Goal: Task Accomplishment & Management: Manage account settings

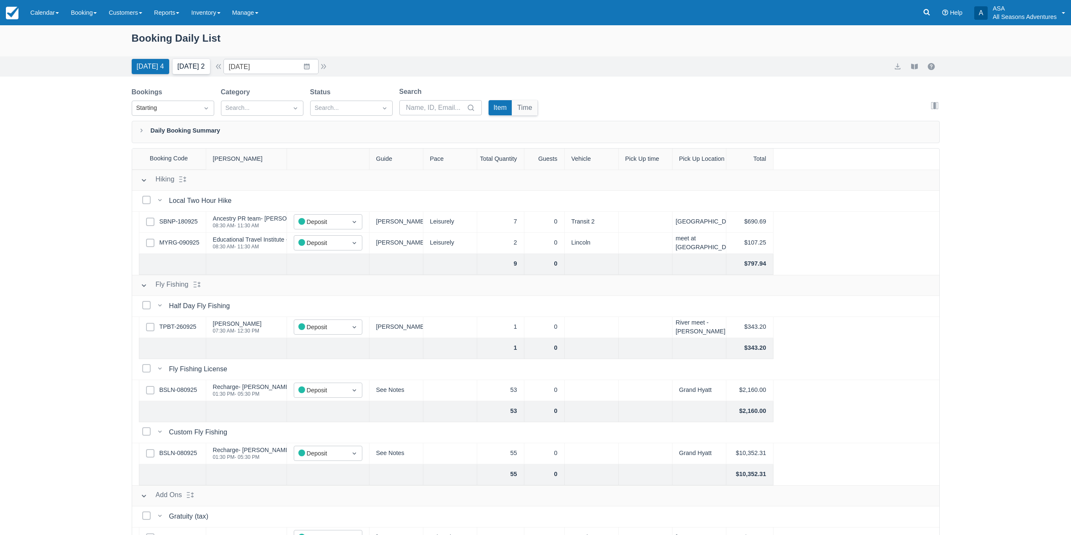
click at [200, 60] on button "[DATE] 2" at bounding box center [191, 66] width 37 height 15
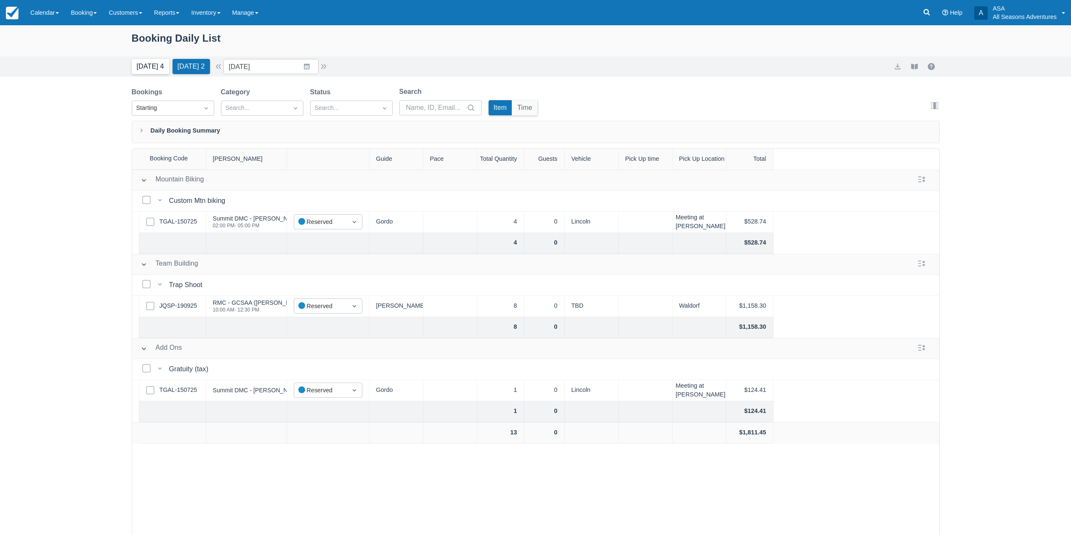
click at [152, 66] on button "[DATE] 4" at bounding box center [150, 66] width 37 height 15
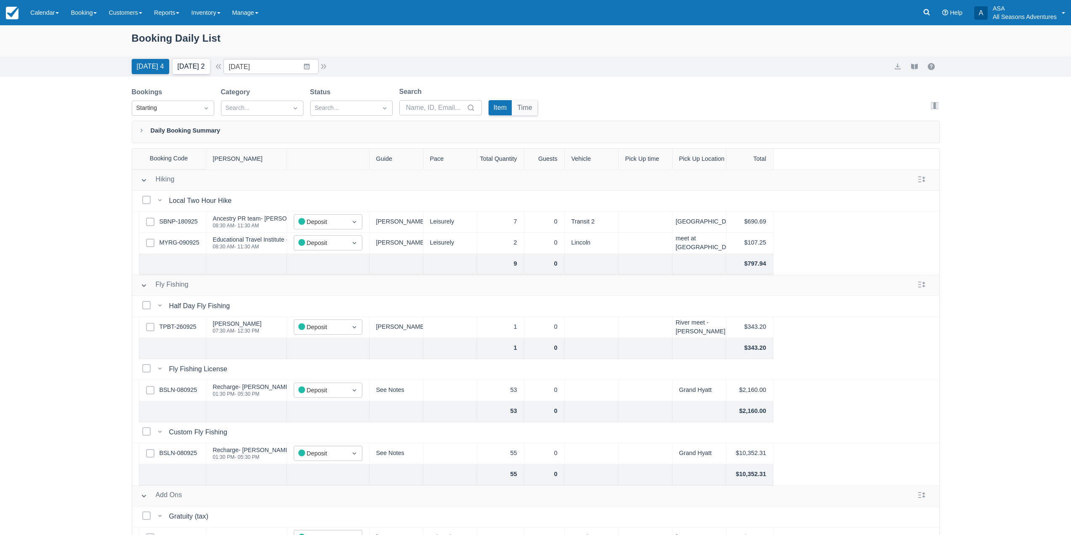
click at [185, 68] on button "Tomorrow 2" at bounding box center [191, 66] width 37 height 15
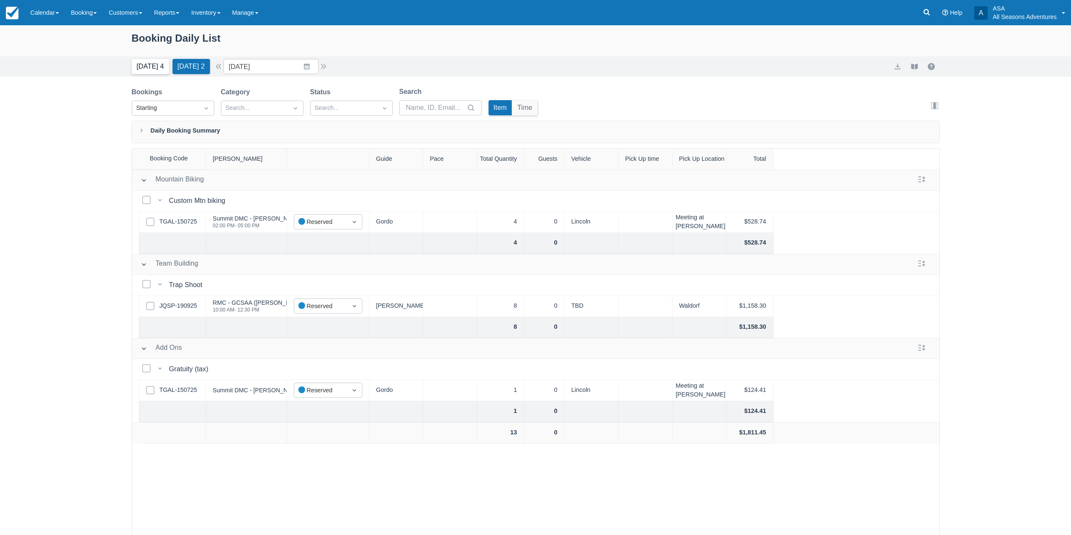
click at [144, 62] on button "Today 4" at bounding box center [150, 66] width 37 height 15
type input "10/01/25"
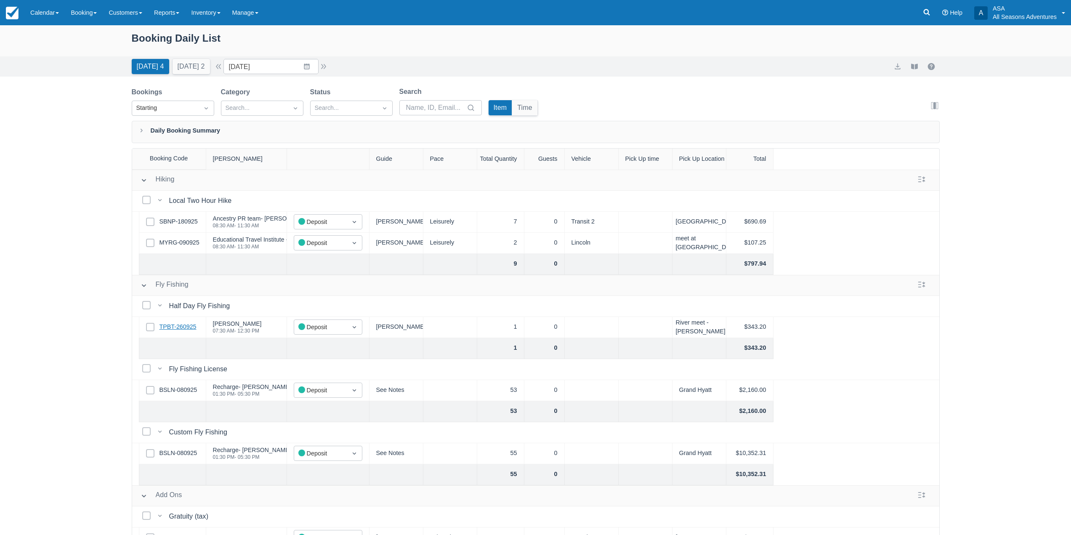
click at [181, 326] on link "TPBT-260925" at bounding box center [178, 326] width 37 height 9
click at [178, 456] on link "BSLN-080925" at bounding box center [179, 453] width 38 height 9
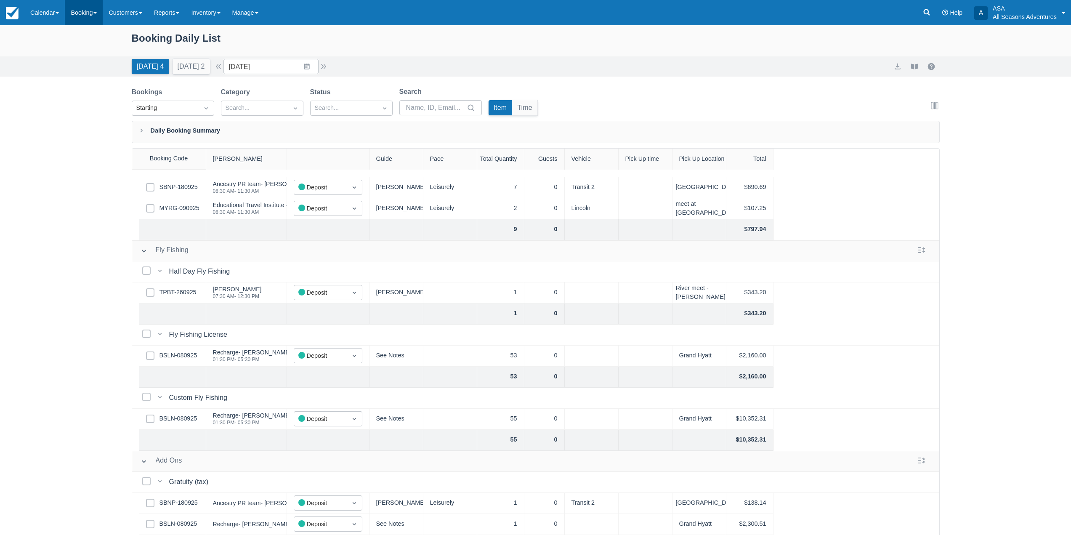
click at [96, 20] on link "Booking" at bounding box center [84, 12] width 38 height 25
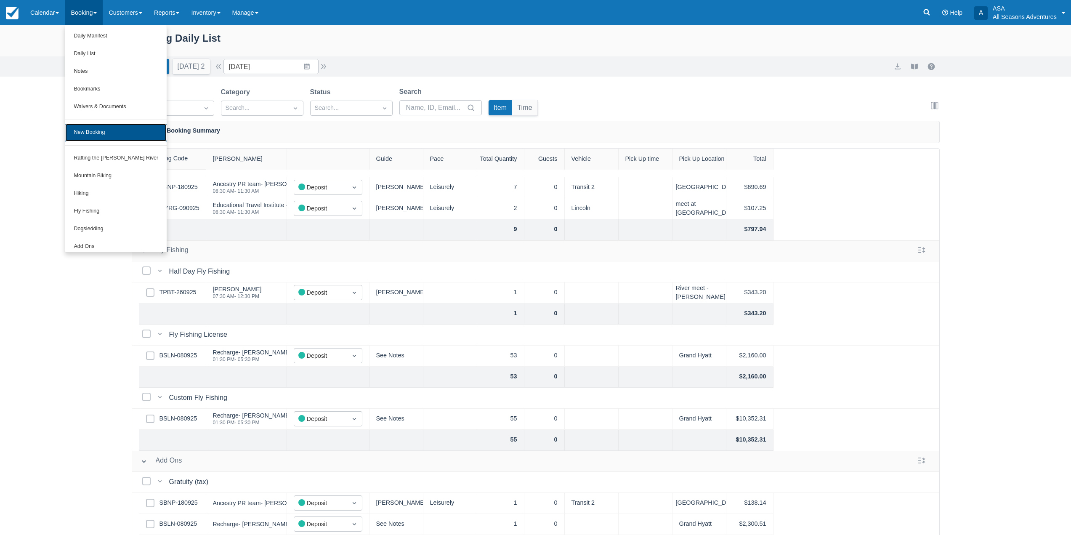
click at [108, 137] on link "New Booking" at bounding box center [115, 133] width 101 height 18
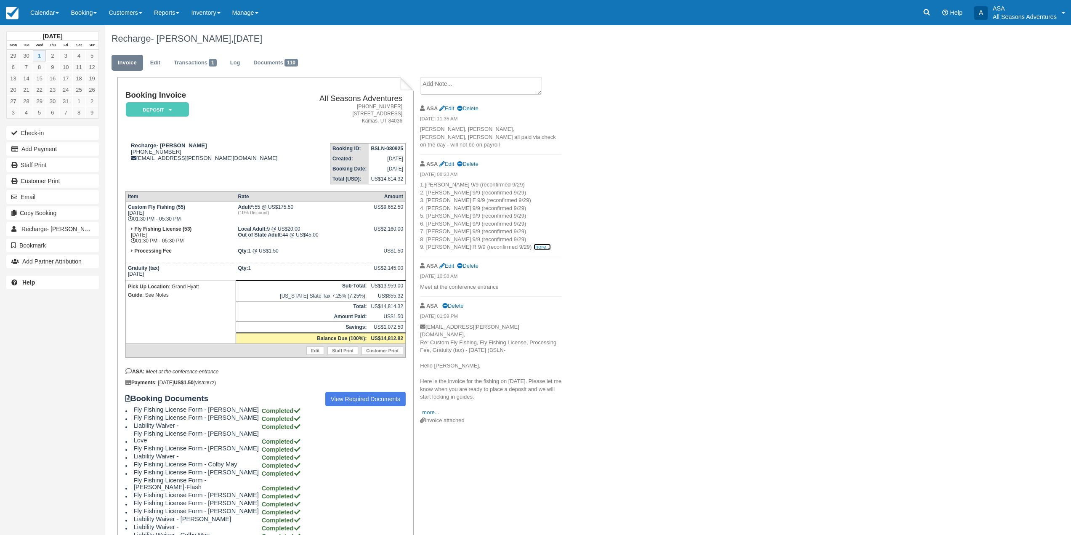
click at [534, 244] on link "more..." at bounding box center [542, 247] width 17 height 6
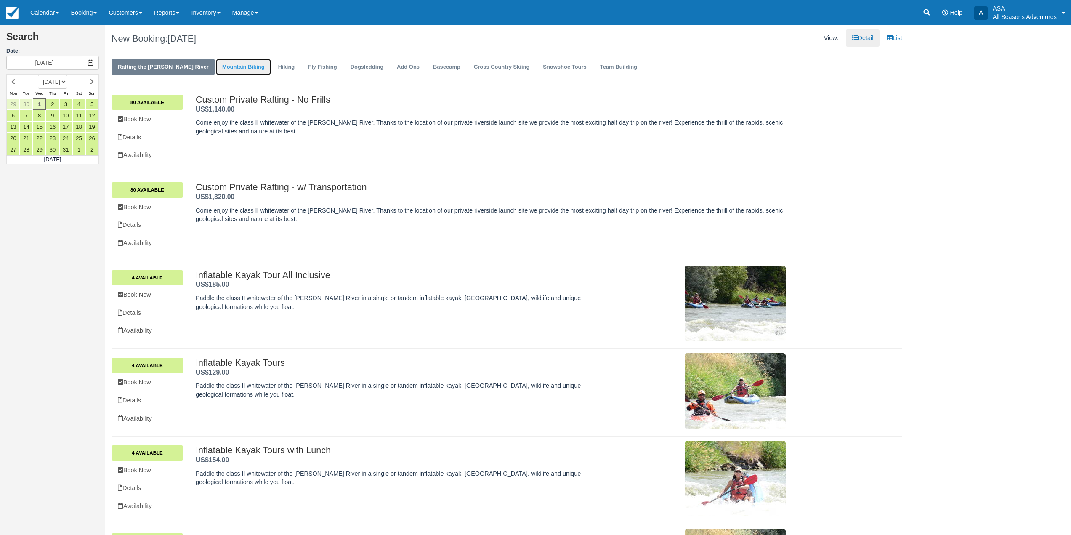
click at [223, 65] on link "Mountain Biking" at bounding box center [243, 67] width 55 height 16
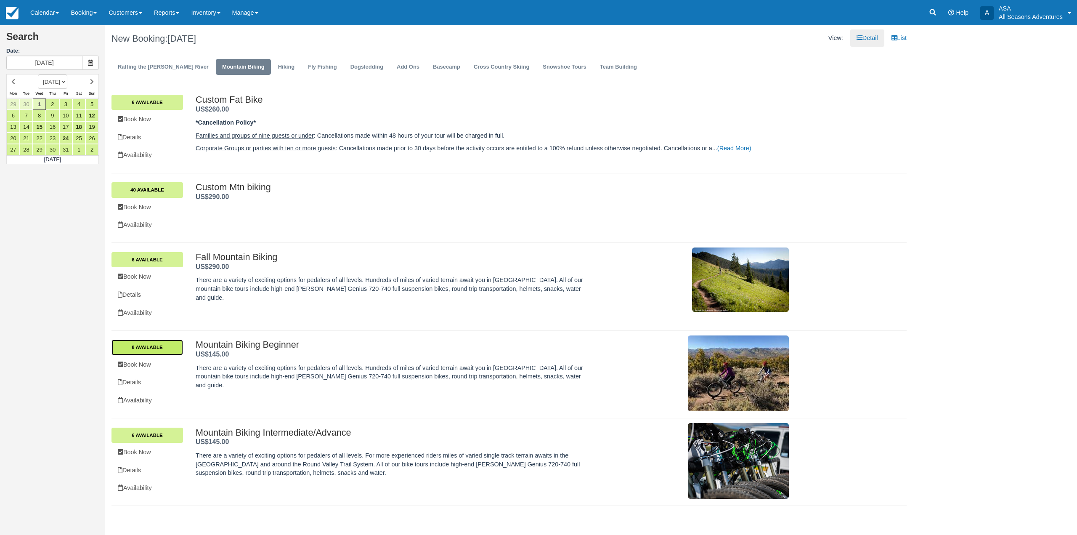
click at [167, 348] on link "8 Available" at bounding box center [148, 347] width 72 height 15
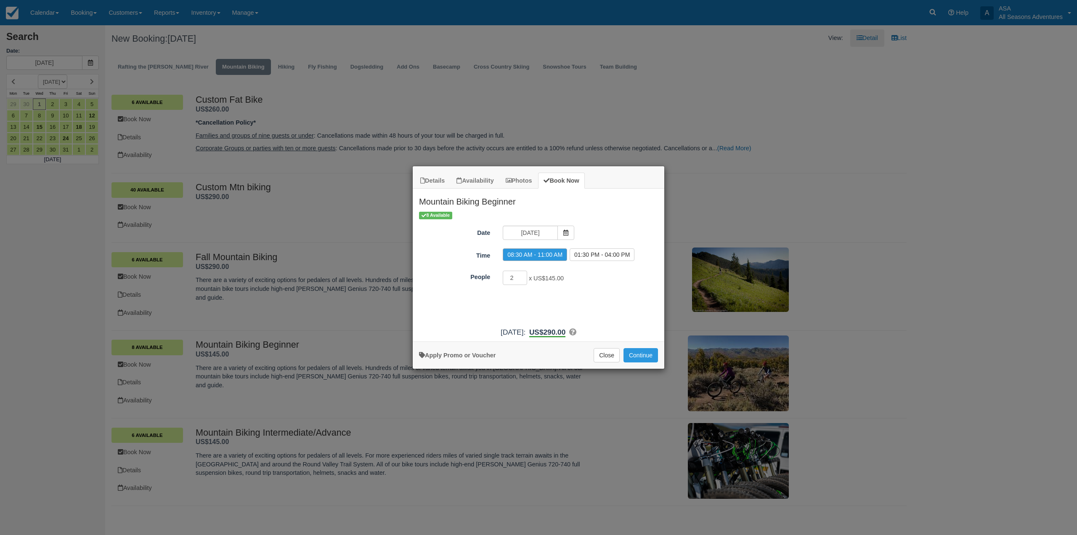
click at [309, 174] on div "Details Availability Photos Book Now Mountain Biking Beginner There are a varie…" at bounding box center [538, 267] width 1077 height 535
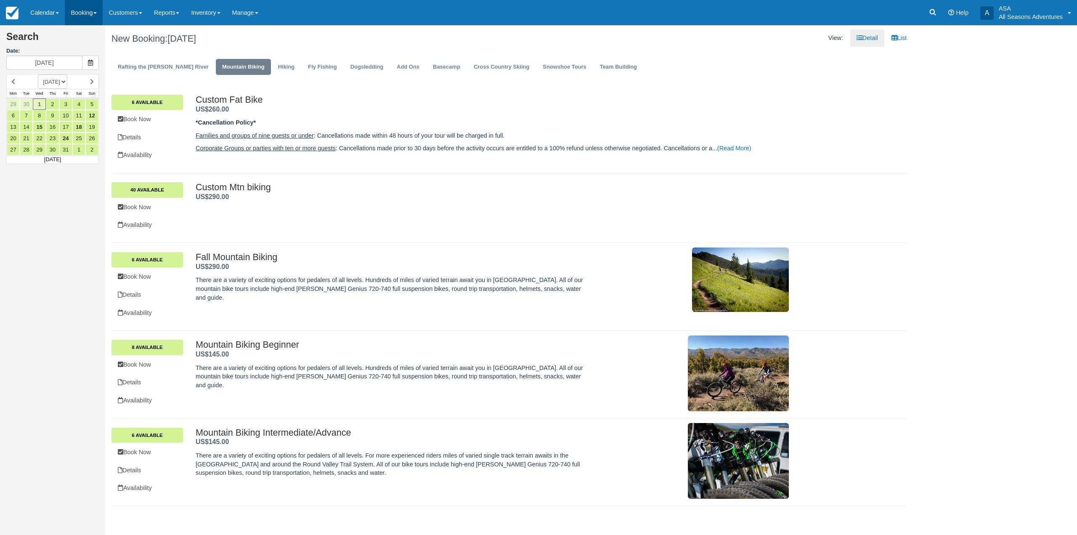
click at [91, 11] on link "Booking" at bounding box center [84, 12] width 38 height 25
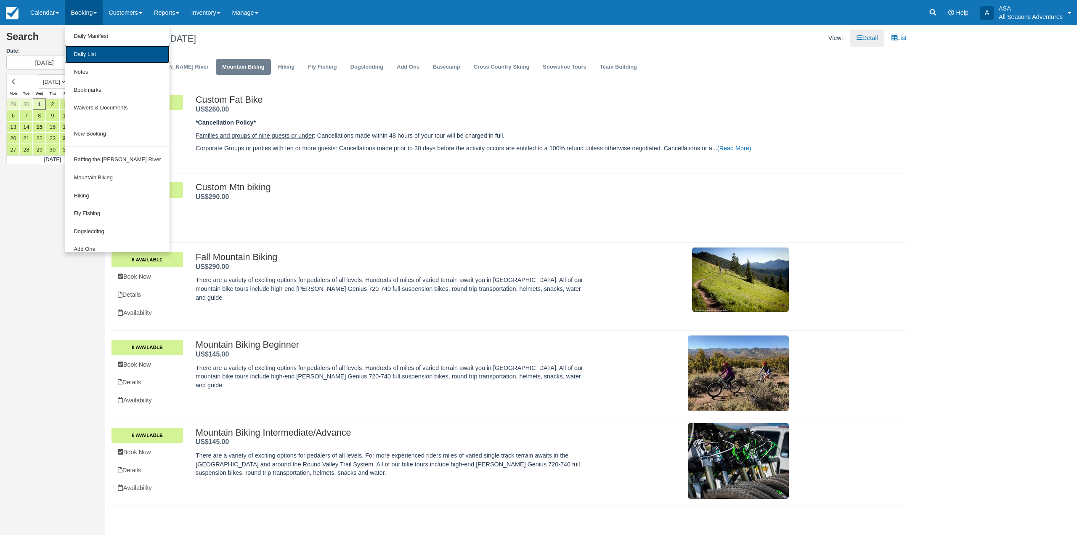
click at [107, 57] on link "Daily List" at bounding box center [117, 54] width 104 height 18
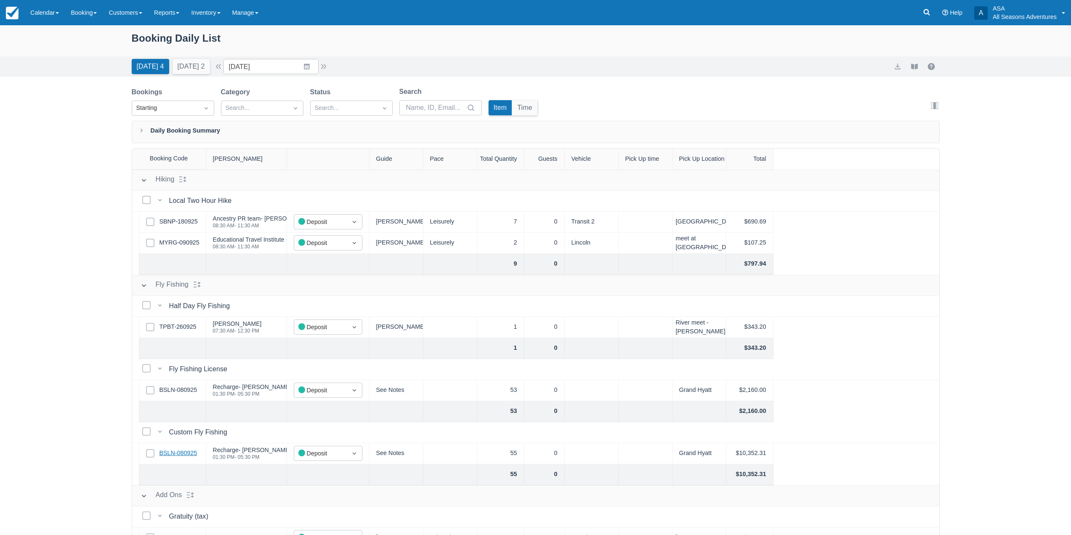
click at [179, 456] on link "BSLN-080925" at bounding box center [179, 453] width 38 height 9
click at [202, 68] on button "Tomorrow 2" at bounding box center [191, 66] width 37 height 15
type input "10/02/25"
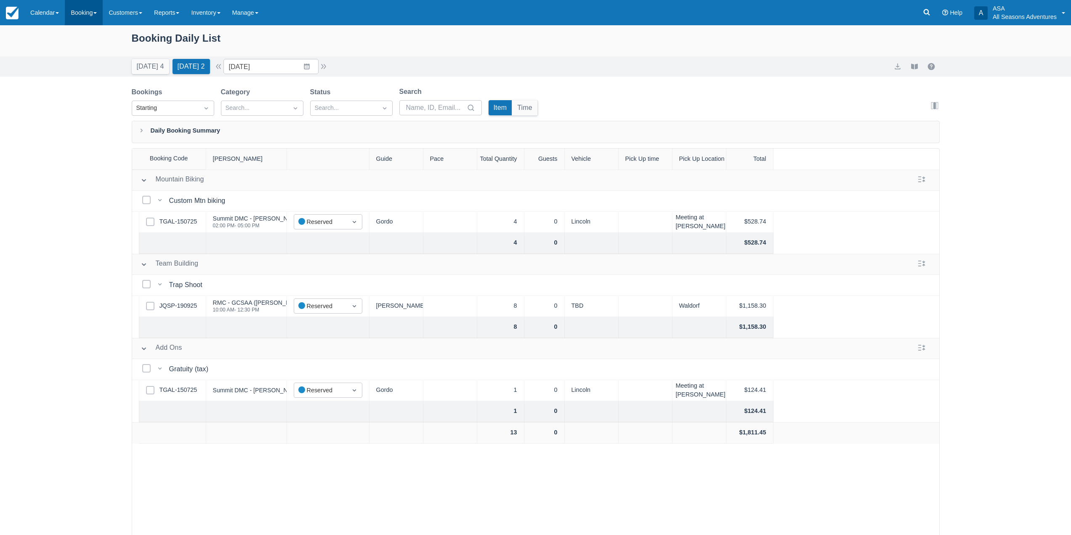
click at [93, 12] on link "Booking" at bounding box center [84, 12] width 38 height 25
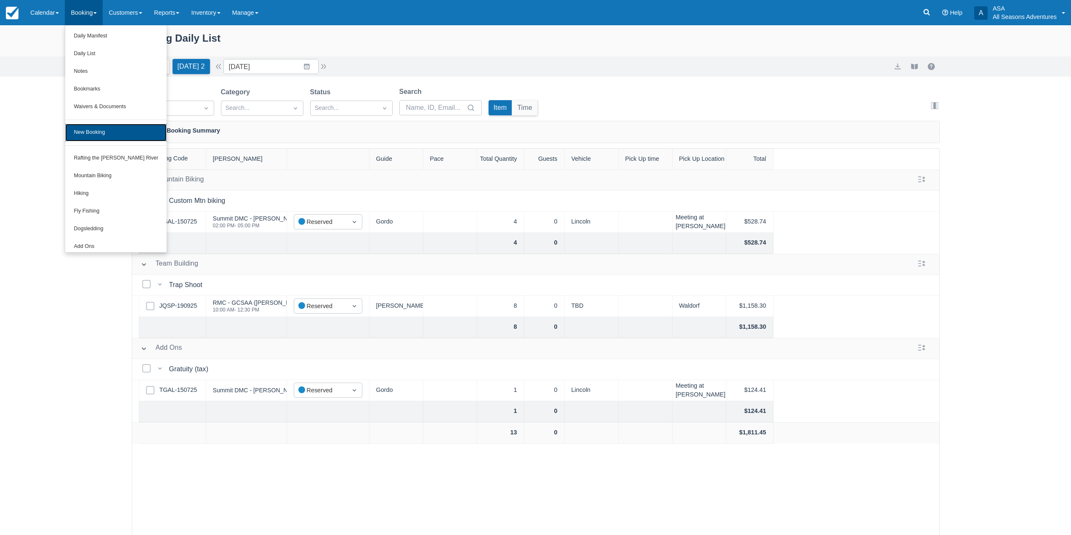
click at [114, 125] on link "New Booking" at bounding box center [115, 133] width 101 height 18
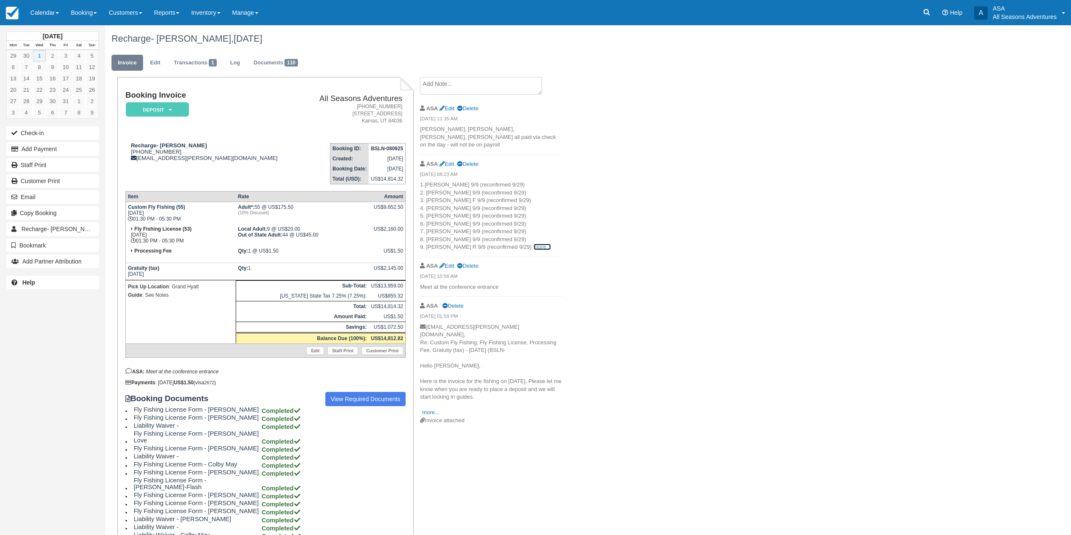
click at [534, 244] on link "more..." at bounding box center [542, 247] width 17 height 6
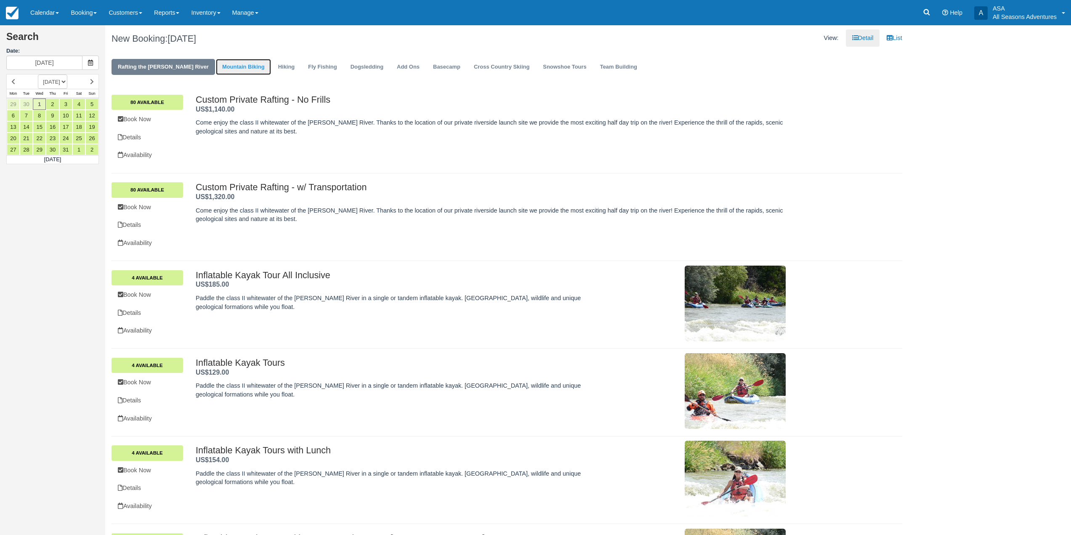
click at [230, 61] on link "Mountain Biking" at bounding box center [243, 67] width 55 height 16
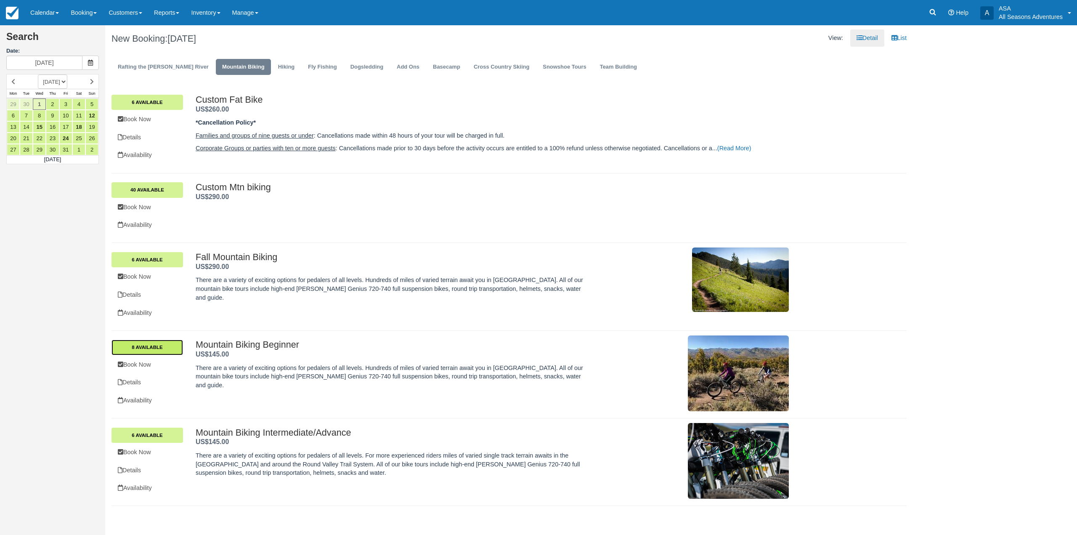
click at [163, 350] on link "8 Available" at bounding box center [148, 347] width 72 height 15
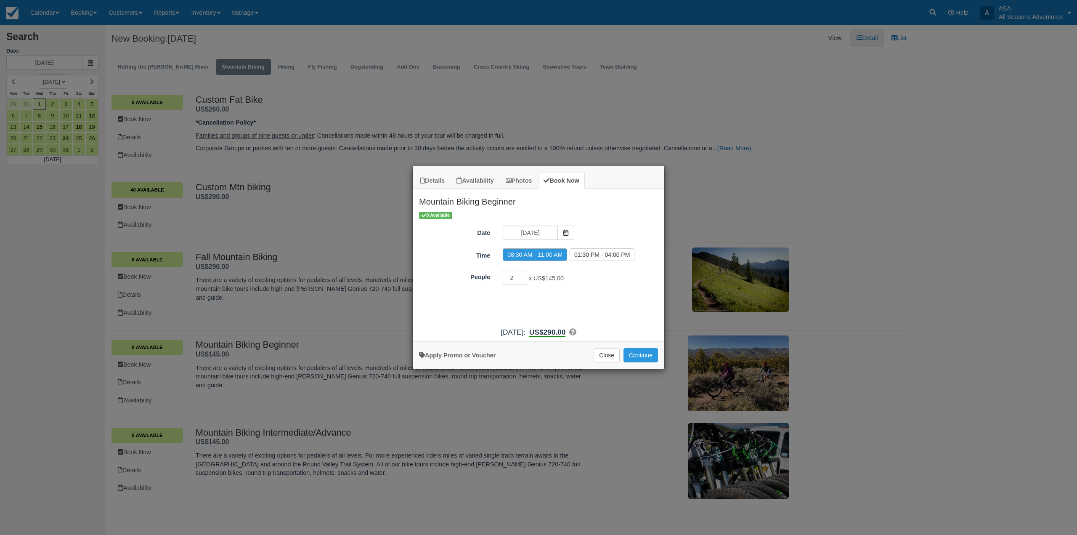
click at [32, 343] on div "Details Availability Photos Book Now Mountain Biking Beginner There are a varie…" at bounding box center [538, 267] width 1077 height 535
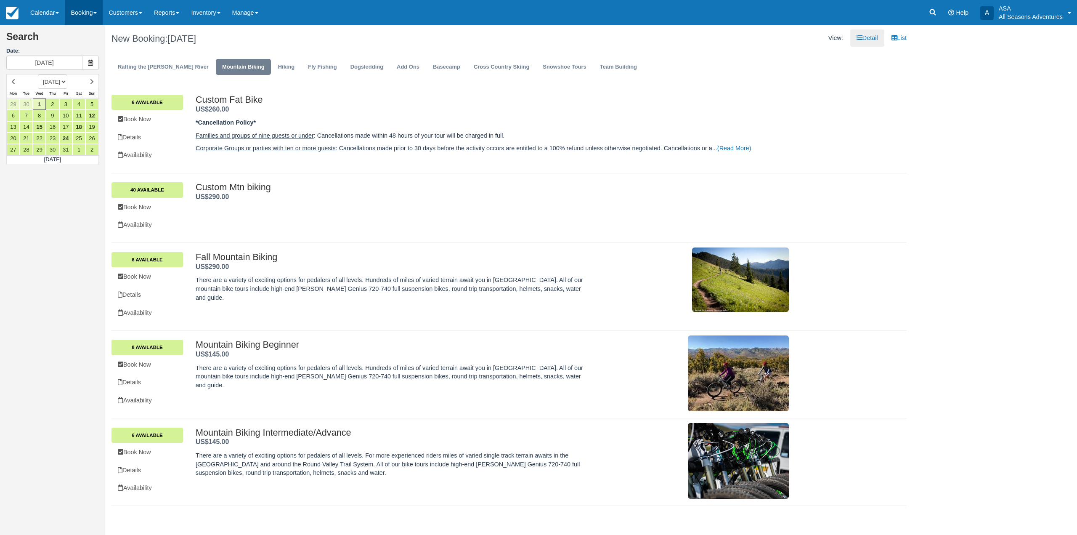
click at [93, 19] on link "Booking" at bounding box center [84, 12] width 38 height 25
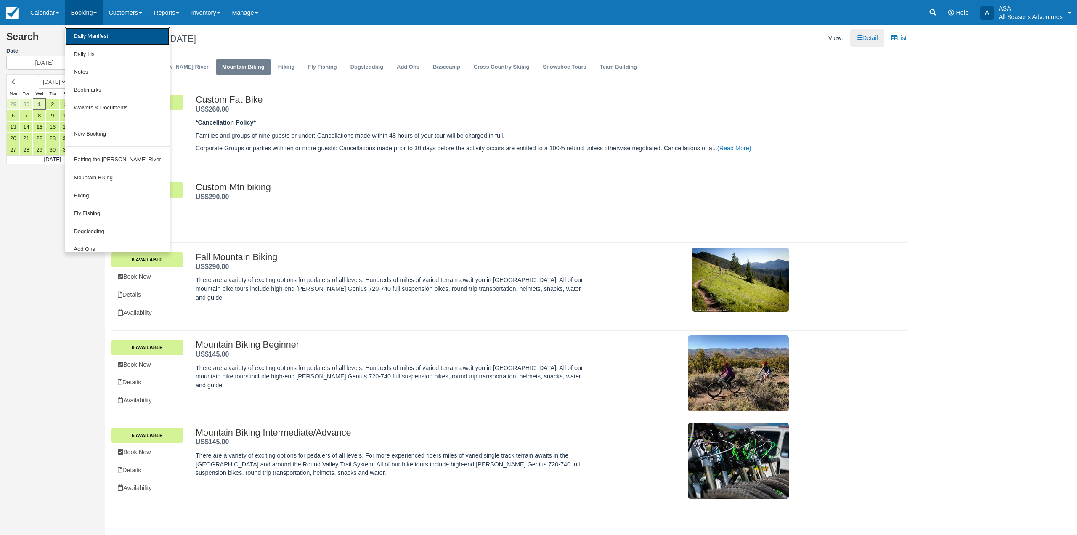
click at [86, 45] on link "Daily Manifest" at bounding box center [117, 36] width 104 height 18
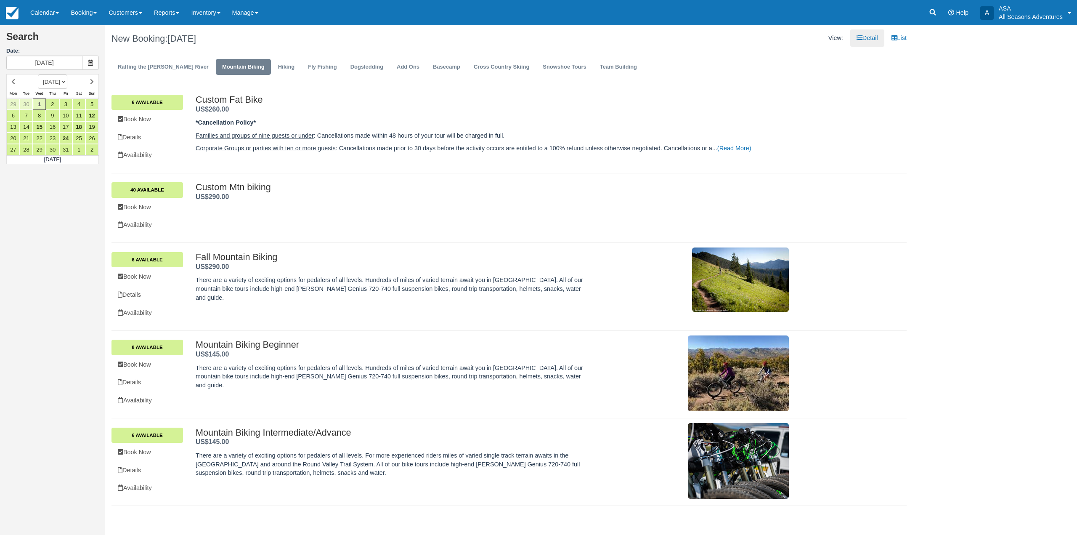
click at [86, 45] on h2 "Search" at bounding box center [52, 40] width 93 height 16
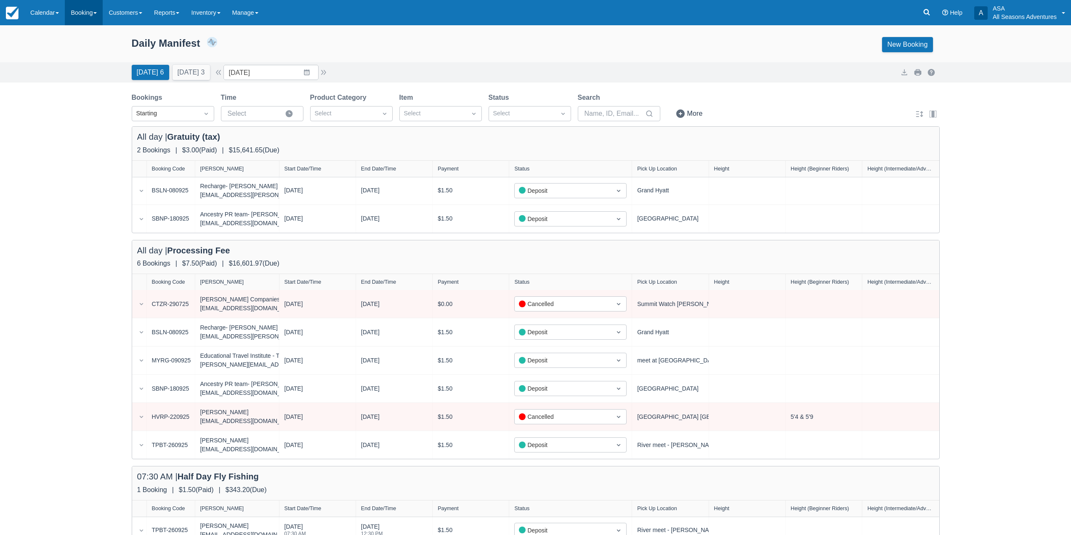
click at [85, 11] on link "Booking" at bounding box center [84, 12] width 38 height 25
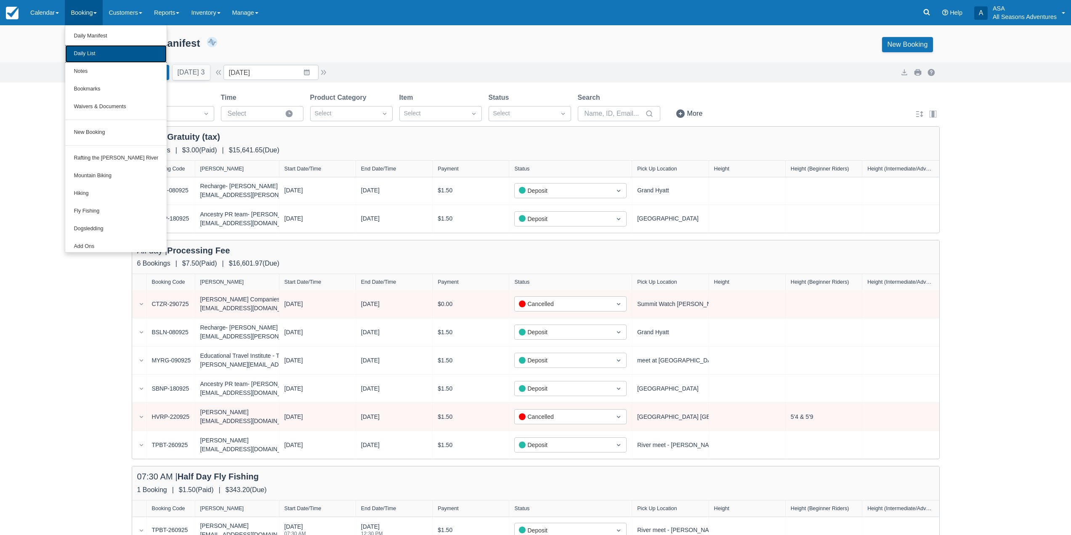
click at [96, 55] on link "Daily List" at bounding box center [115, 54] width 101 height 18
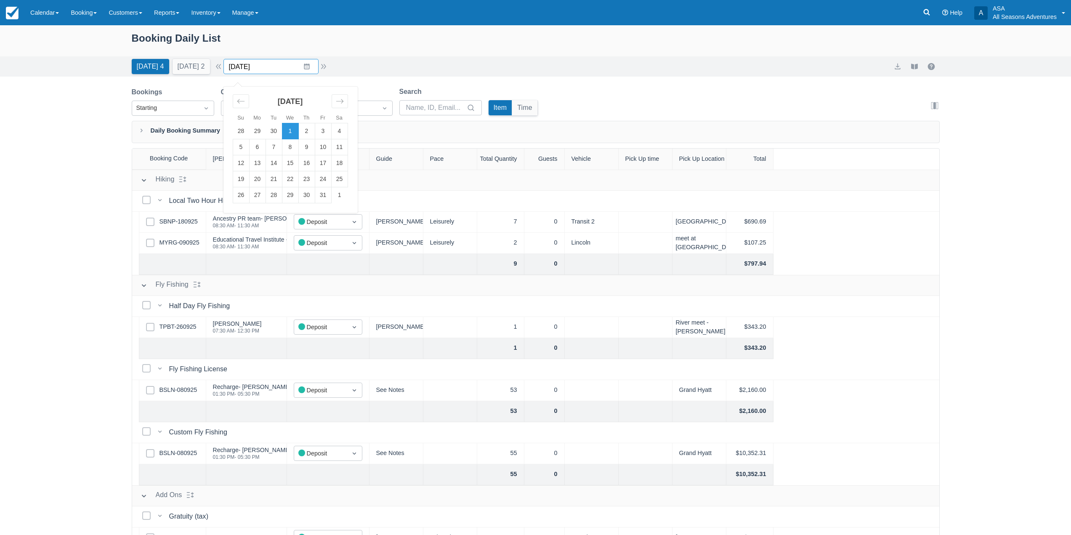
click at [298, 63] on input "[DATE]" at bounding box center [270, 66] width 95 height 15
click at [319, 41] on div "Booking Daily List" at bounding box center [536, 42] width 808 height 24
click at [173, 219] on link "SBNP-180925" at bounding box center [179, 221] width 38 height 9
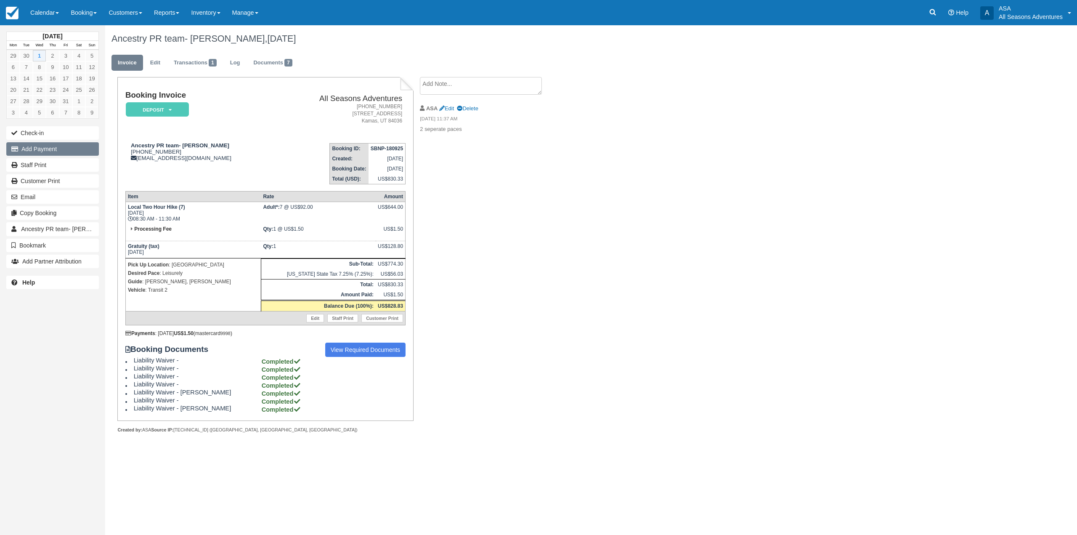
click at [49, 152] on button "Add Payment" at bounding box center [52, 148] width 93 height 13
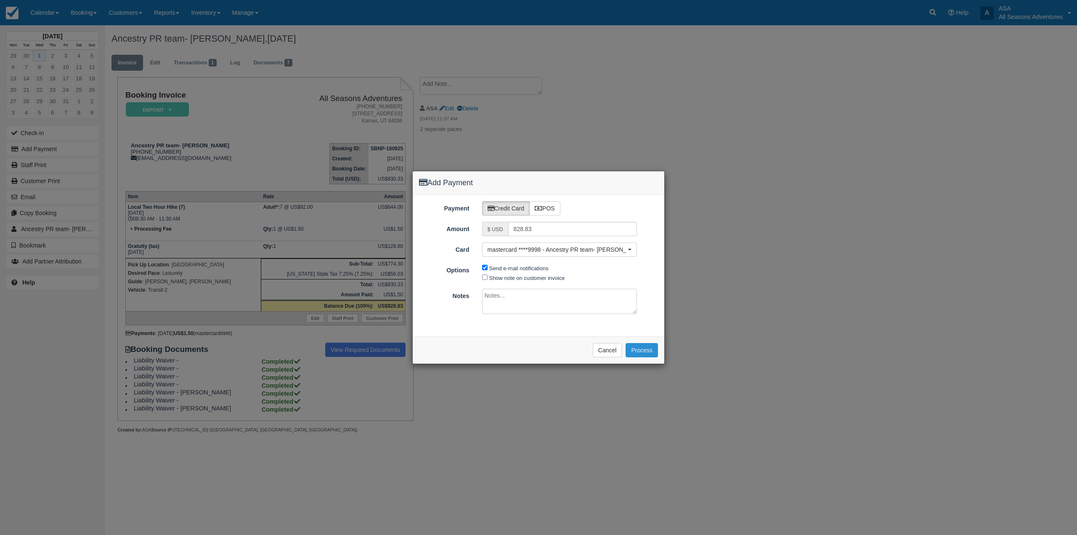
click at [645, 348] on button "Process" at bounding box center [642, 350] width 32 height 14
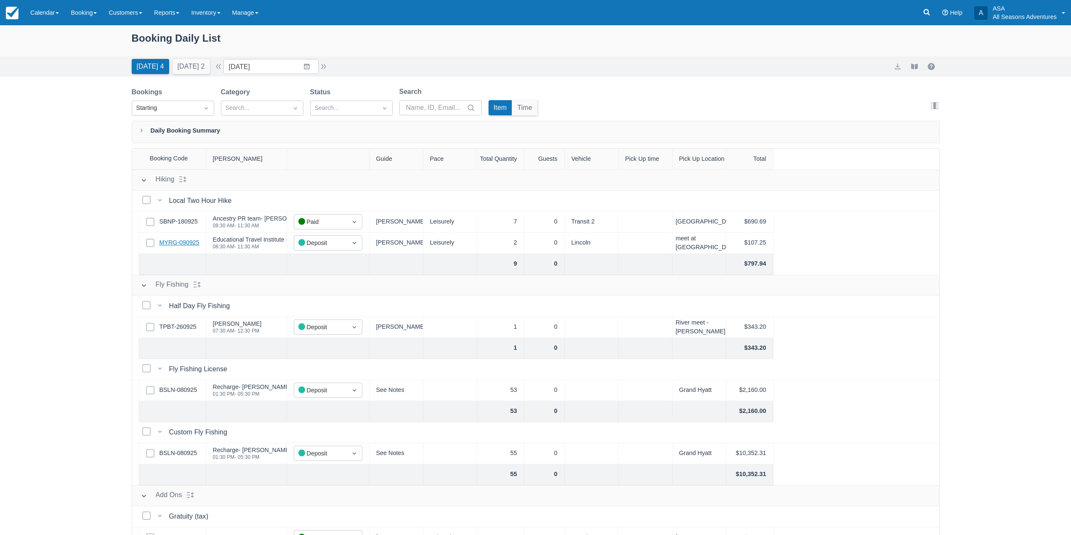
click at [181, 240] on link "MYRG-090925" at bounding box center [180, 242] width 40 height 9
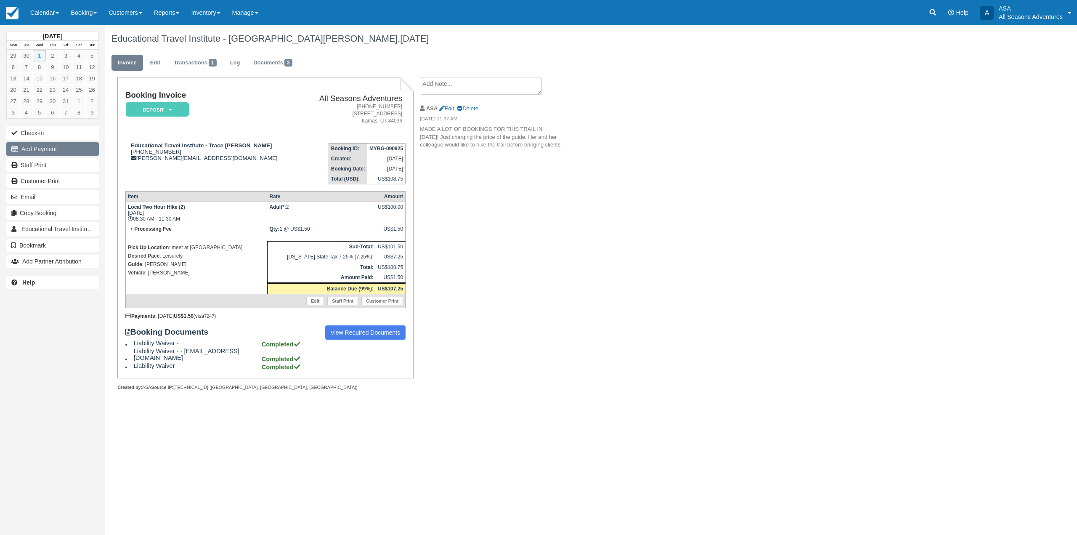
click at [63, 153] on button "Add Payment" at bounding box center [52, 148] width 93 height 13
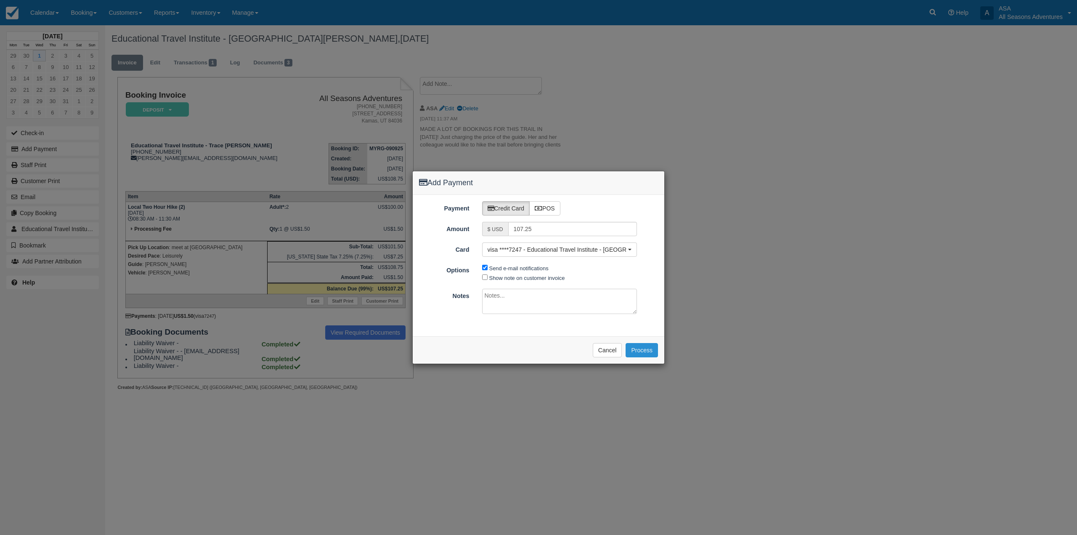
click at [647, 348] on button "Process" at bounding box center [642, 350] width 32 height 14
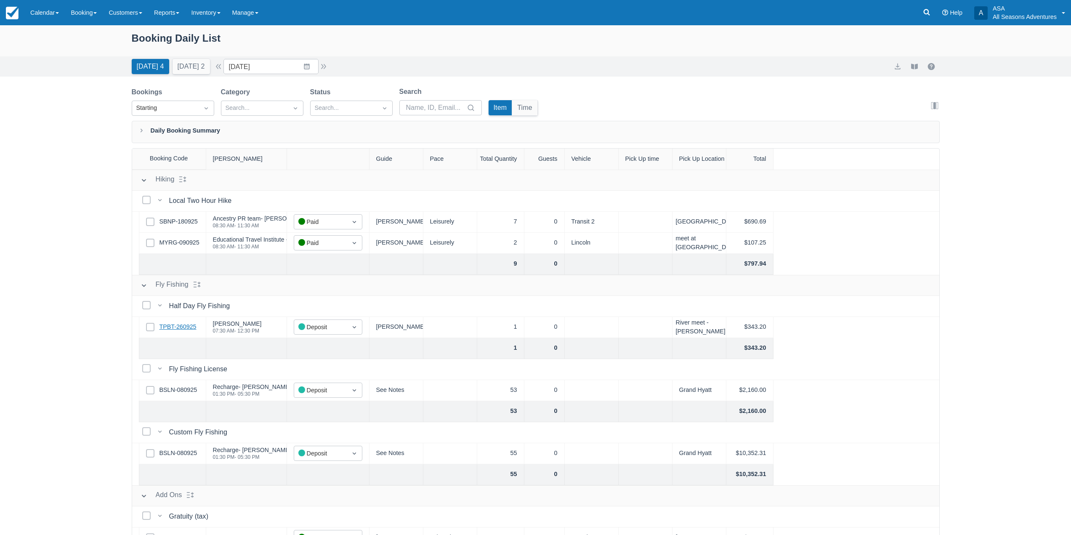
click at [184, 330] on link "TPBT-260925" at bounding box center [178, 326] width 37 height 9
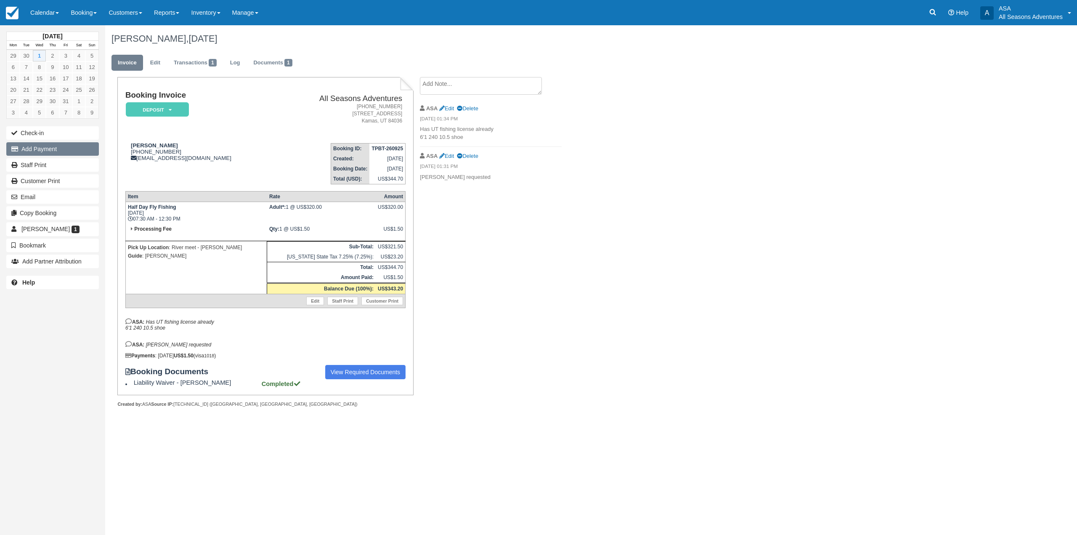
click at [47, 149] on button "Add Payment" at bounding box center [52, 148] width 93 height 13
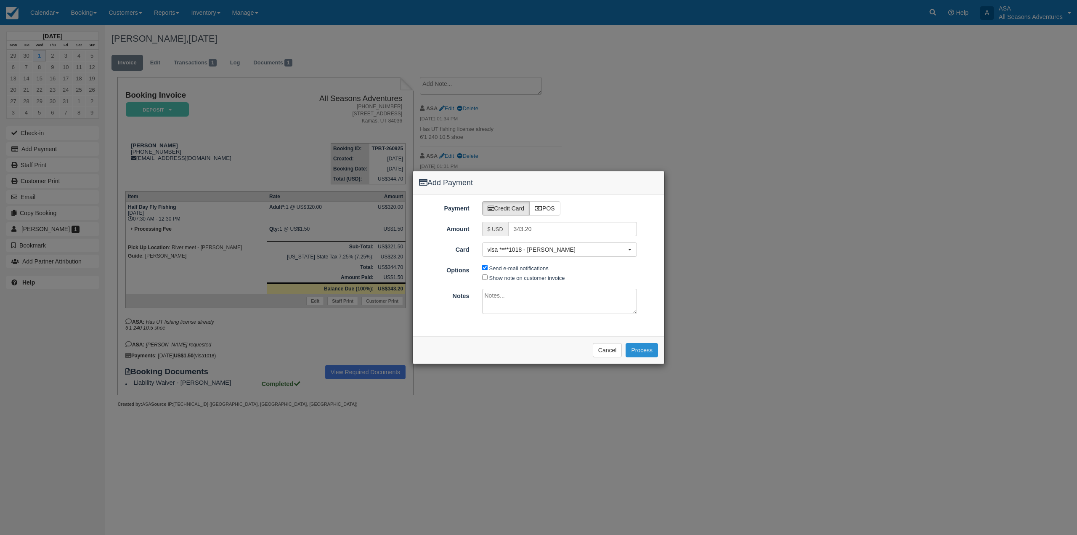
click at [646, 351] on button "Process" at bounding box center [642, 350] width 32 height 14
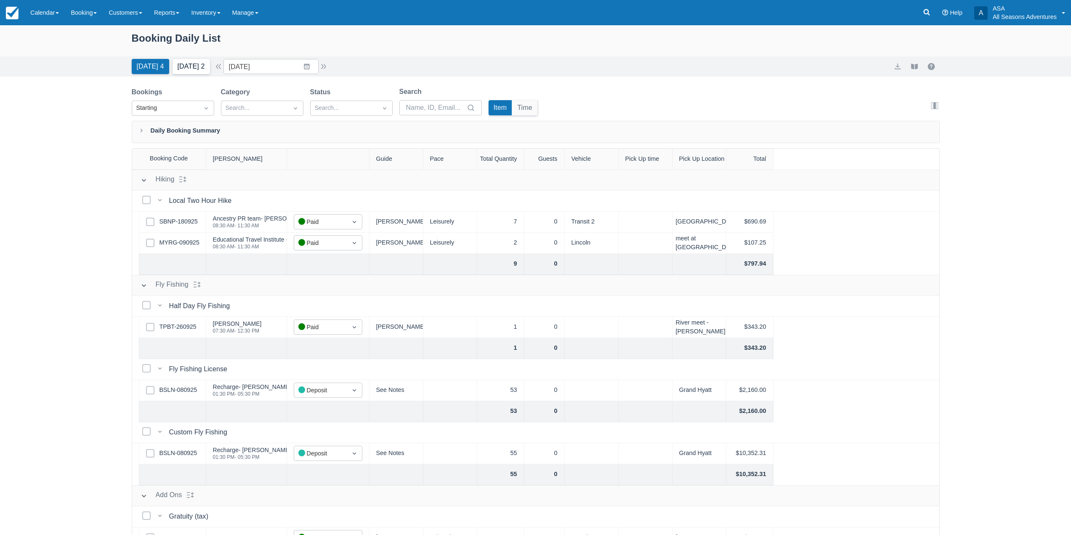
click at [188, 65] on button "Tomorrow 2" at bounding box center [191, 66] width 37 height 15
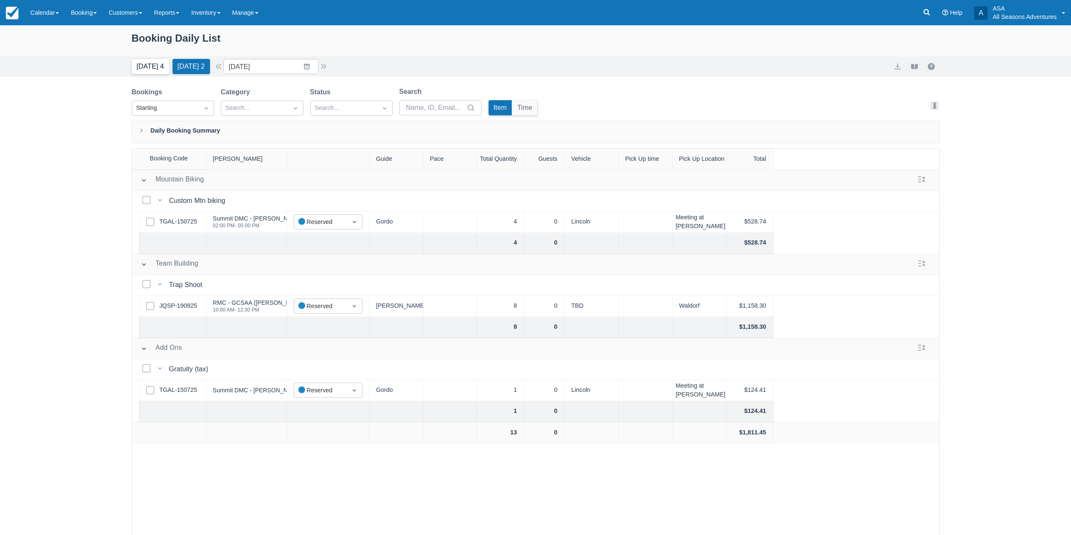
click at [162, 67] on button "Today 4" at bounding box center [150, 66] width 37 height 15
type input "10/01/25"
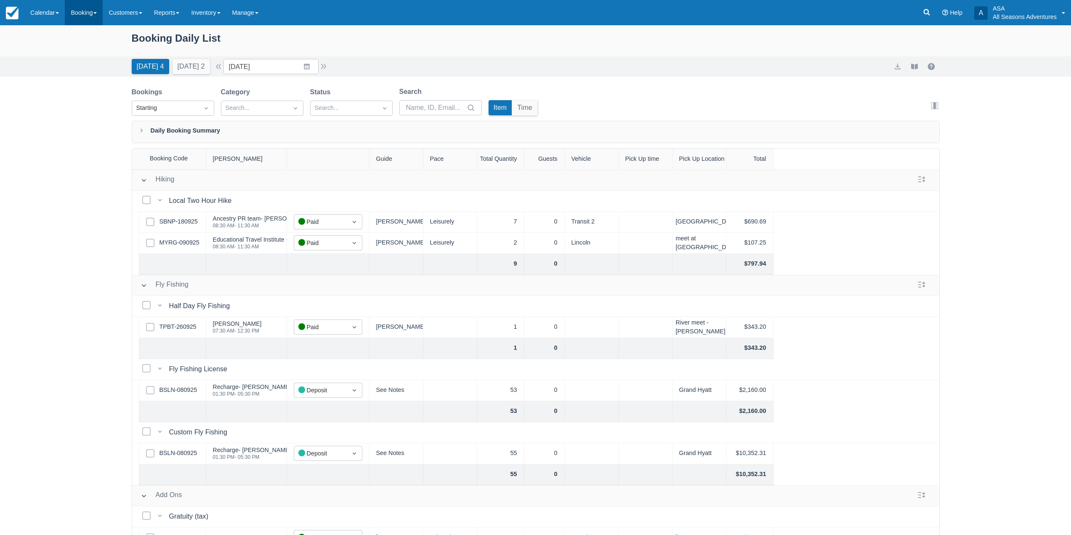
click at [74, 21] on link "Booking" at bounding box center [84, 12] width 38 height 25
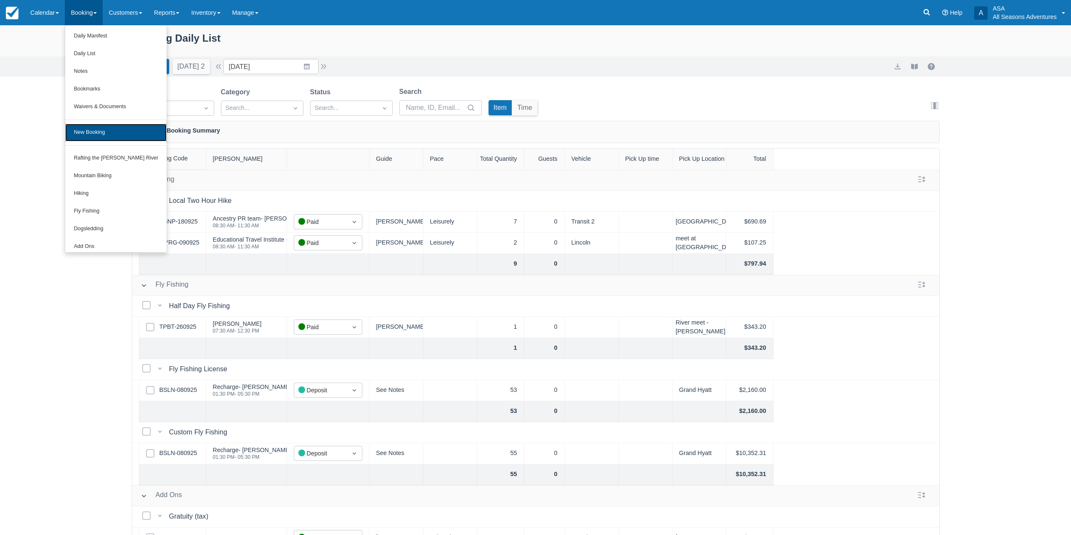
click at [96, 133] on link "New Booking" at bounding box center [115, 133] width 101 height 18
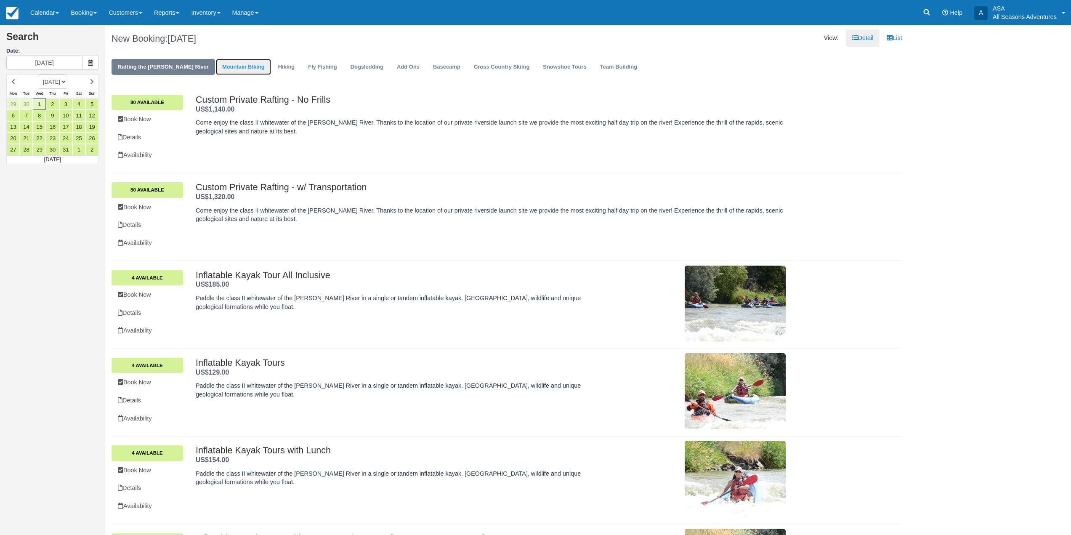
click at [216, 67] on link "Mountain Biking" at bounding box center [243, 67] width 55 height 16
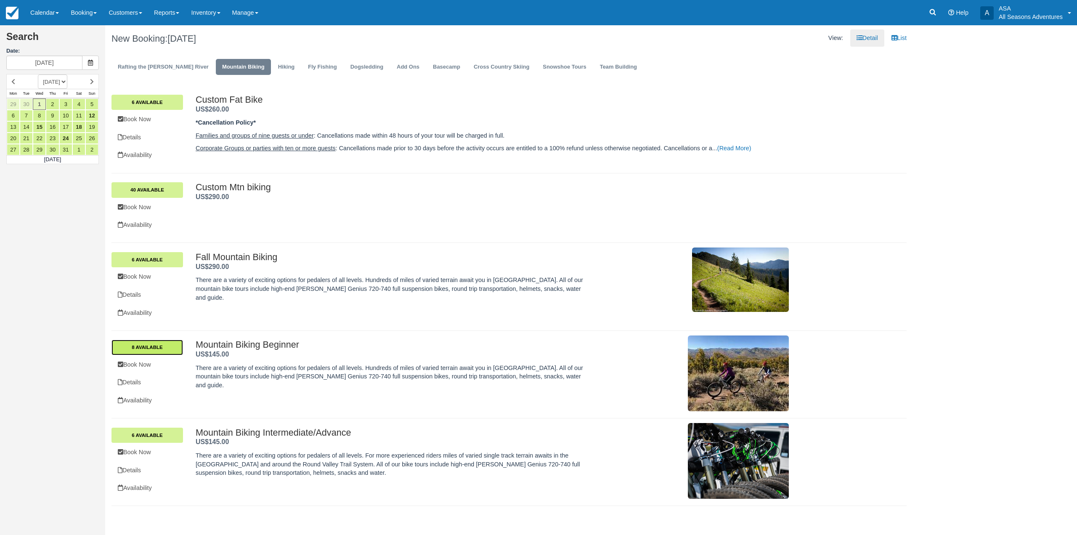
click at [168, 348] on link "8 Available" at bounding box center [148, 347] width 72 height 15
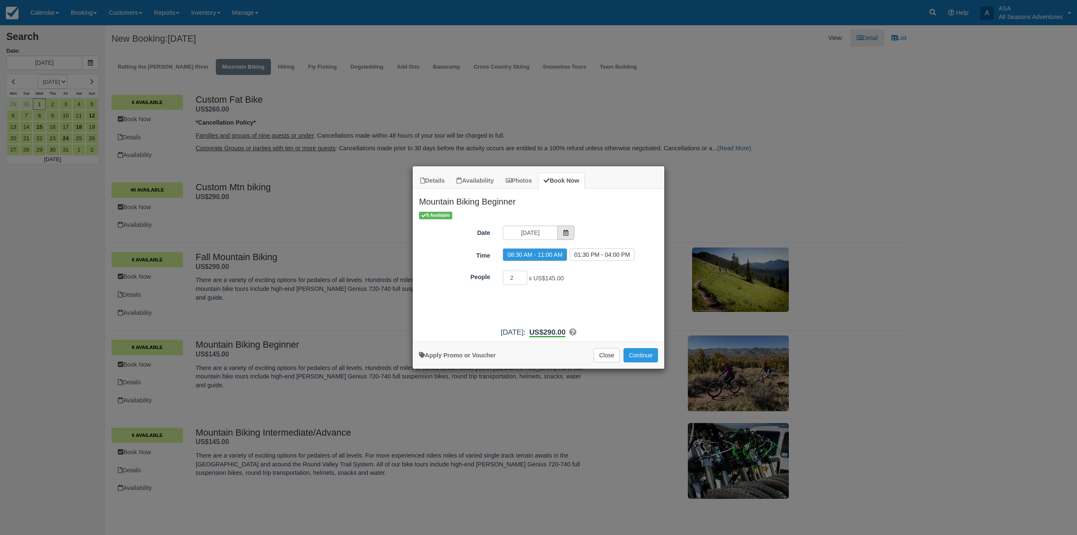
click at [568, 233] on icon "Item Modal" at bounding box center [566, 233] width 6 height 6
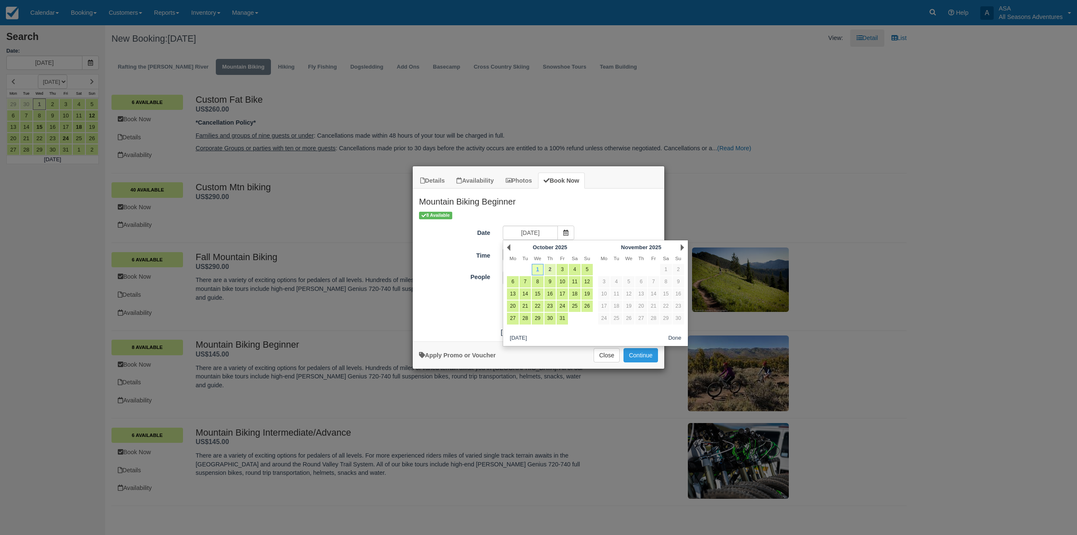
click at [549, 270] on link "2" at bounding box center [550, 269] width 11 height 11
type input "10/02/25"
radio input "false"
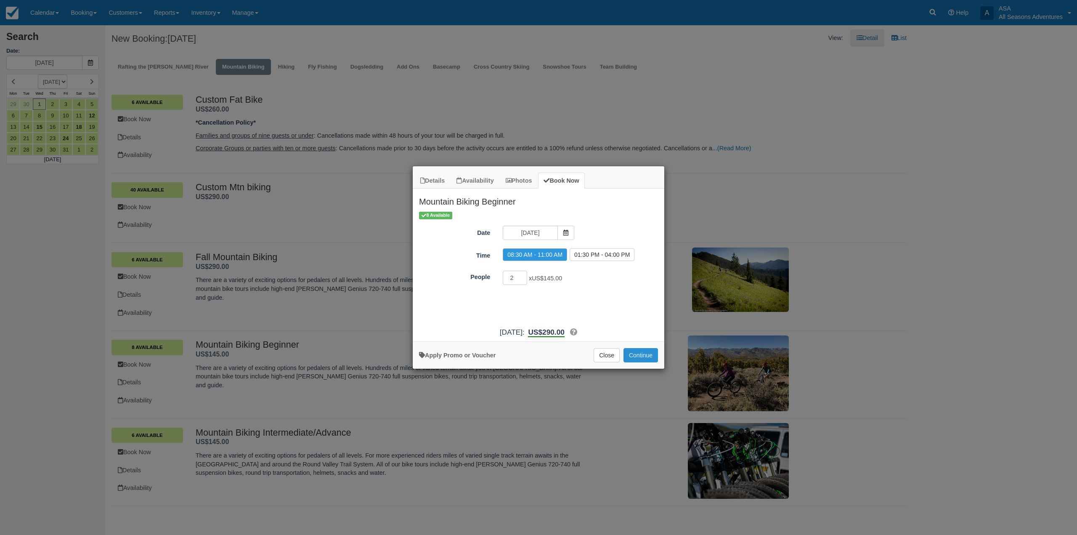
click at [645, 354] on button "Continue" at bounding box center [641, 355] width 35 height 14
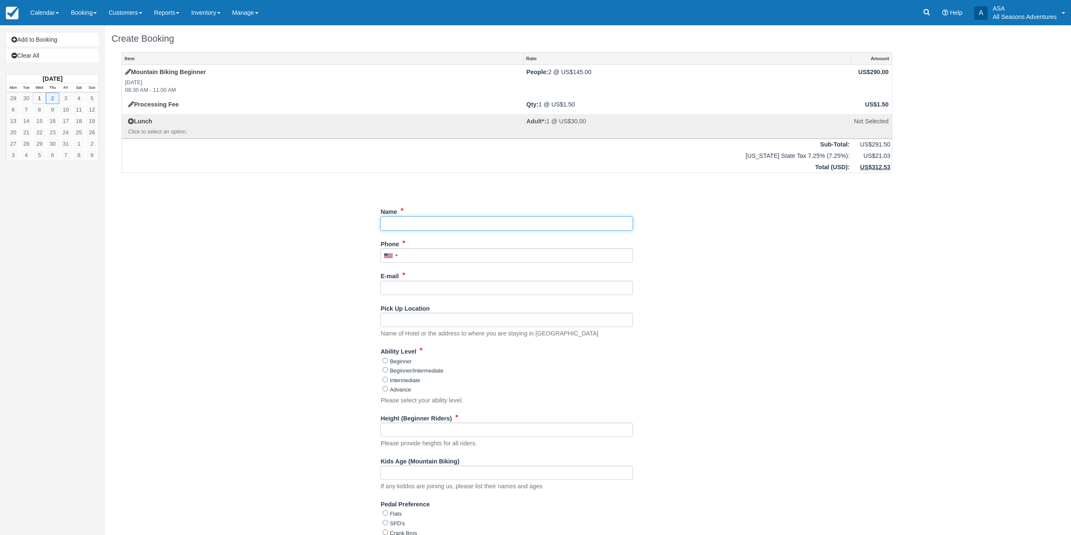
click at [439, 227] on input "Name" at bounding box center [506, 223] width 253 height 14
click at [275, 212] on div "Item Rate Amount Mountain Biking Beginner [DATE] 08:30 AM - 11:00 AM People: 2 …" at bounding box center [507, 398] width 791 height 693
click at [430, 224] on input "Name" at bounding box center [506, 223] width 253 height 14
drag, startPoint x: 322, startPoint y: 230, endPoint x: 370, endPoint y: 223, distance: 48.9
click at [322, 230] on div "Item Rate Amount Mountain Biking Beginner [DATE] 08:30 AM - 11:00 AM People: 2 …" at bounding box center [507, 398] width 791 height 693
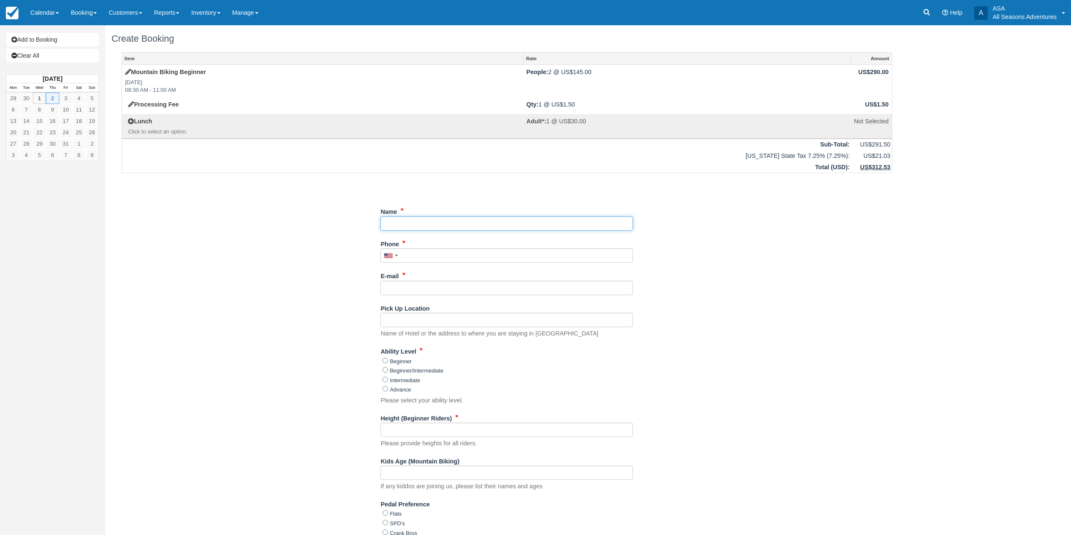
click at [390, 222] on input "Name" at bounding box center [506, 223] width 253 height 14
click at [313, 222] on div "Item Rate Amount Mountain Biking Beginner Thu Oct 2, 2025 08:30 AM - 11:00 AM P…" at bounding box center [507, 398] width 791 height 693
click at [405, 224] on input "Name" at bounding box center [506, 223] width 253 height 14
click at [331, 181] on div "Unsaved Changes" at bounding box center [507, 186] width 771 height 20
click at [399, 226] on input "Name" at bounding box center [506, 223] width 253 height 14
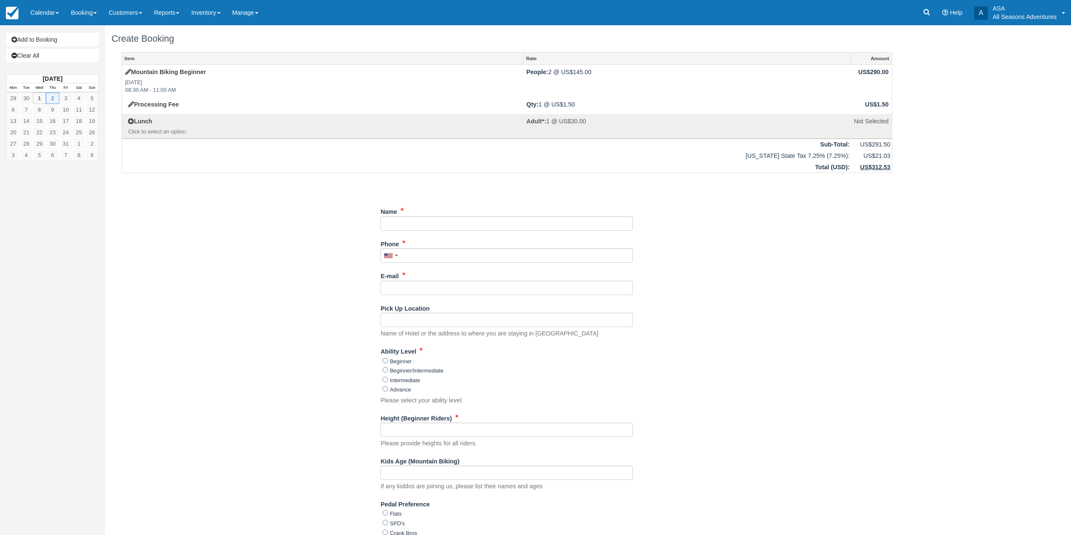
click at [325, 229] on div "Item Rate Amount Mountain Biking Beginner Thu Oct 2, 2025 08:30 AM - 11:00 AM P…" at bounding box center [507, 398] width 791 height 693
click at [393, 221] on input "Name" at bounding box center [506, 223] width 253 height 14
click at [274, 211] on div "Item Rate Amount Mountain Biking Beginner Thu Oct 2, 2025 08:30 AM - 11:00 AM P…" at bounding box center [507, 398] width 791 height 693
drag, startPoint x: 425, startPoint y: 217, endPoint x: 420, endPoint y: 222, distance: 6.9
click at [425, 217] on input "Name" at bounding box center [506, 223] width 253 height 14
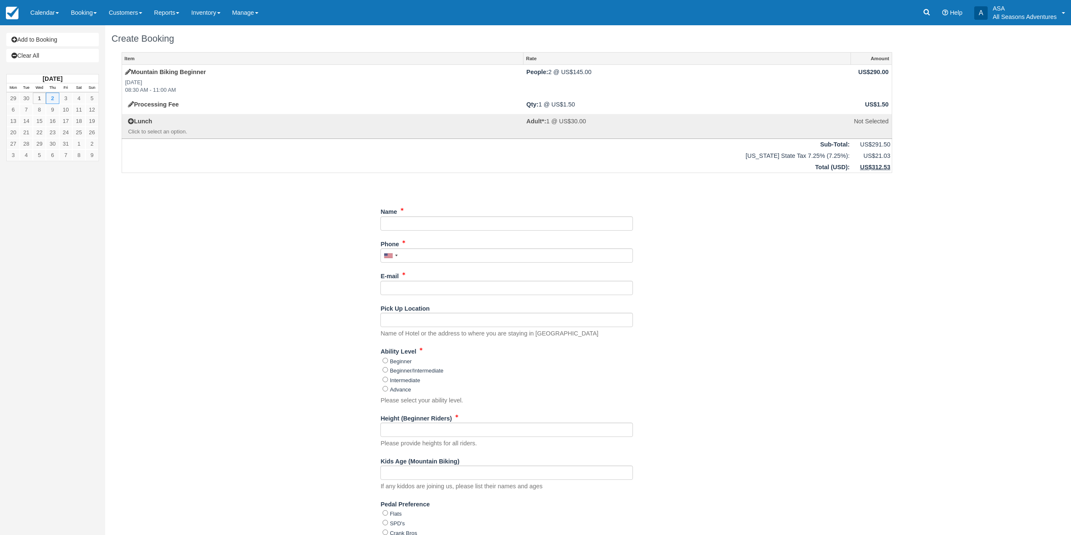
click at [183, 308] on div "Item Rate Amount Mountain Biking Beginner Thu Oct 2, 2025 08:30 AM - 11:00 AM P…" at bounding box center [507, 398] width 791 height 693
click at [393, 224] on input "Name" at bounding box center [506, 223] width 253 height 14
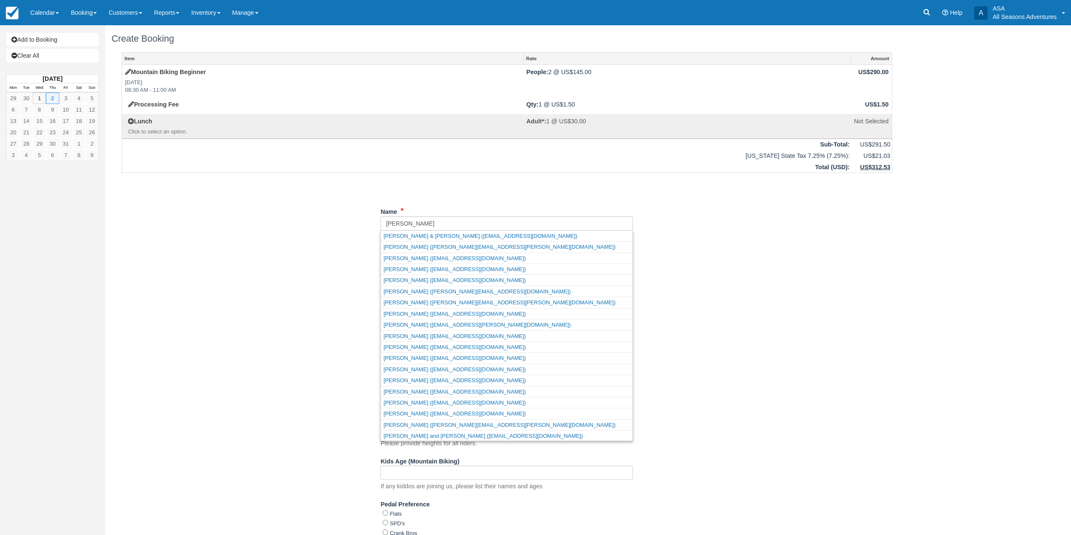
click at [275, 239] on div "Item Rate Amount Mountain Biking Beginner Thu Oct 2, 2025 08:30 AM - 11:00 AM P…" at bounding box center [507, 398] width 791 height 693
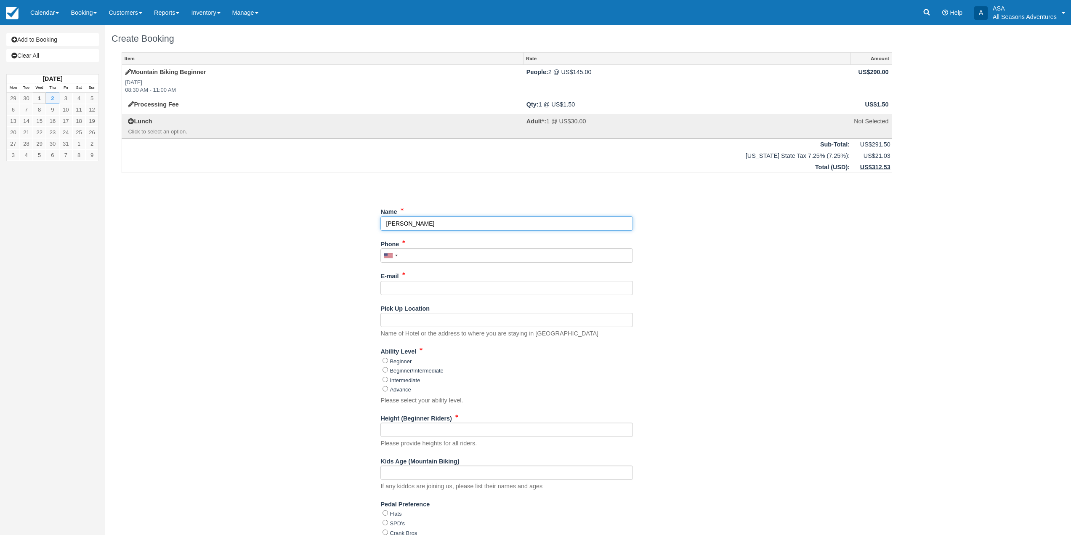
click at [420, 224] on input "Name" at bounding box center [506, 223] width 253 height 14
click at [327, 214] on div "Item Rate Amount Mountain Biking Beginner Thu Oct 2, 2025 08:30 AM - 11:00 AM P…" at bounding box center [507, 398] width 791 height 693
click at [470, 223] on input "Name" at bounding box center [506, 223] width 253 height 14
type input "[PERSON_NAME]"
click at [413, 255] on input "Phone" at bounding box center [506, 255] width 253 height 14
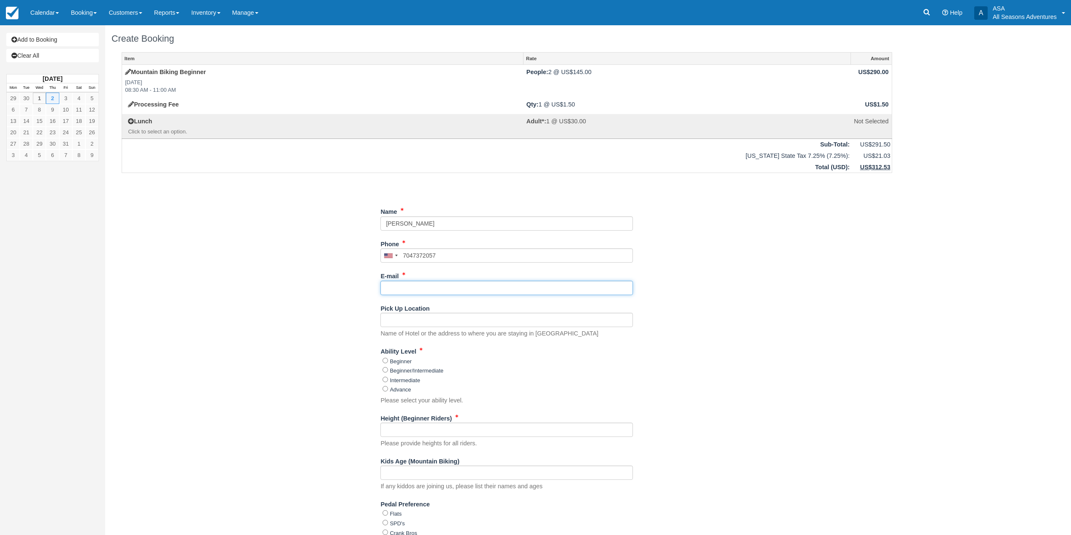
type input "(704) 737-2057"
click at [407, 289] on input "E-mail" at bounding box center [506, 288] width 253 height 14
type input "[PERSON_NAME][EMAIL_ADDRESS][PERSON_NAME][DOMAIN_NAME]"
click at [392, 316] on input "Pick Up Location" at bounding box center [506, 320] width 253 height 14
type input "1271 Lowell Ave"
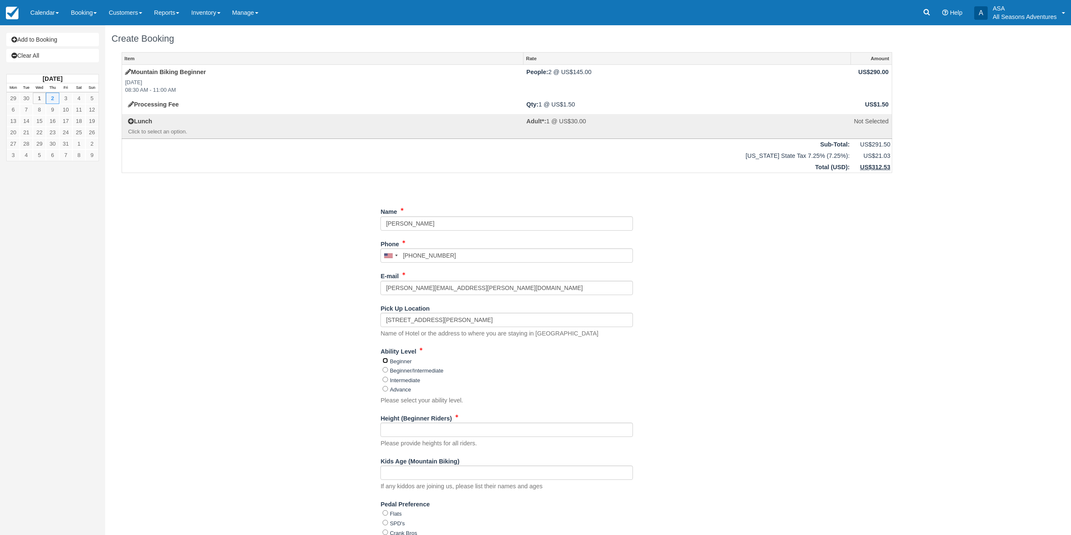
click at [387, 359] on input "Beginner" at bounding box center [385, 360] width 5 height 5
radio input "true"
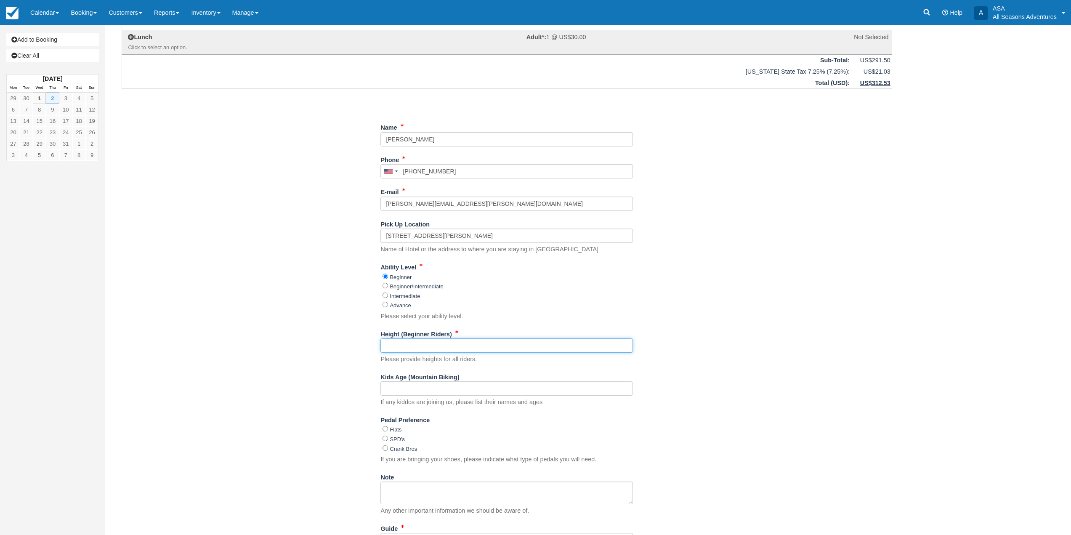
click at [398, 346] on input "Height (Beginner Riders)" at bounding box center [506, 345] width 253 height 14
type input "5'10", 5'4""
click at [386, 429] on input "Flats" at bounding box center [385, 428] width 5 height 5
radio input "true"
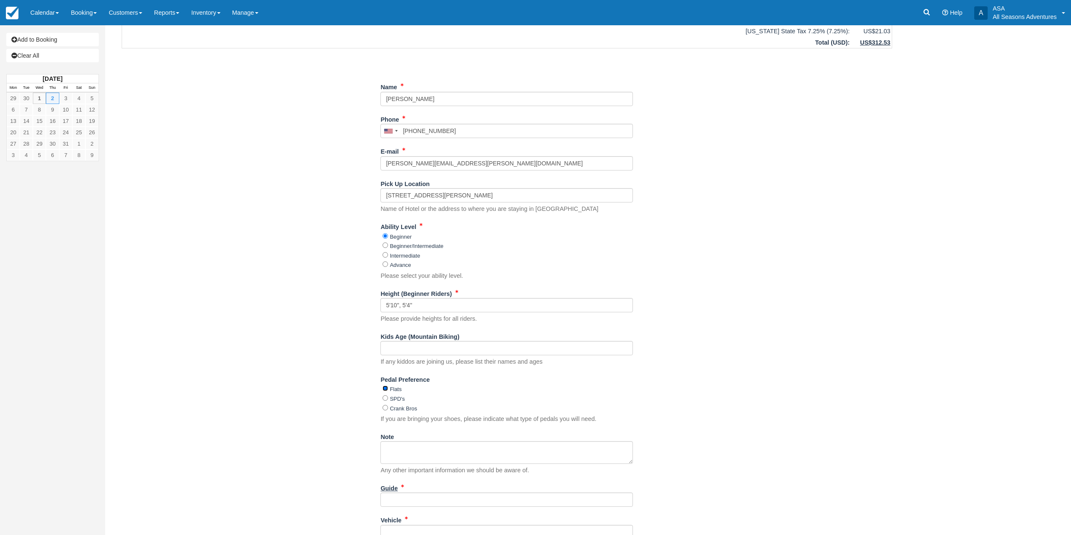
scroll to position [168, 0]
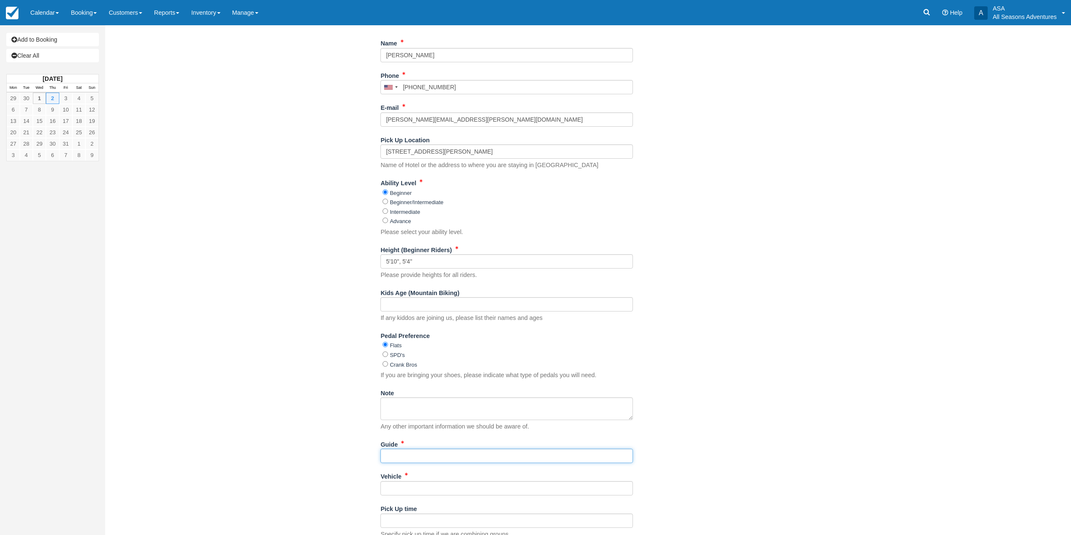
click at [409, 456] on input "Guide" at bounding box center [506, 456] width 253 height 14
type input "Dan W"
click at [406, 489] on input "Vehicle" at bounding box center [506, 488] width 253 height 14
type input "Lincoln"
click at [199, 382] on div "Item Rate Amount Mountain Biking Beginner Thu Oct 2, 2025 08:30 AM - 11:00 AM P…" at bounding box center [507, 230] width 791 height 693
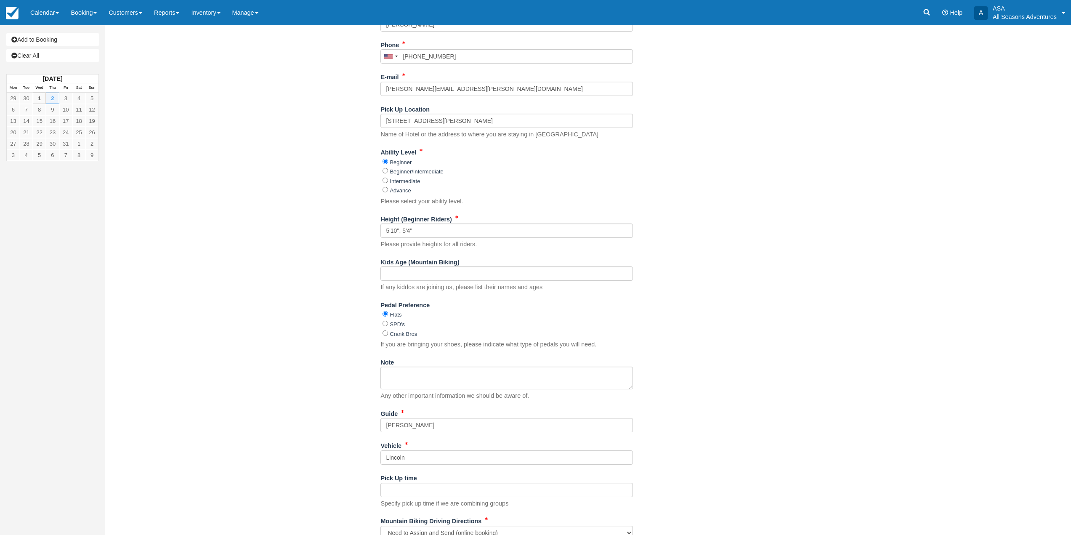
scroll to position [231, 0]
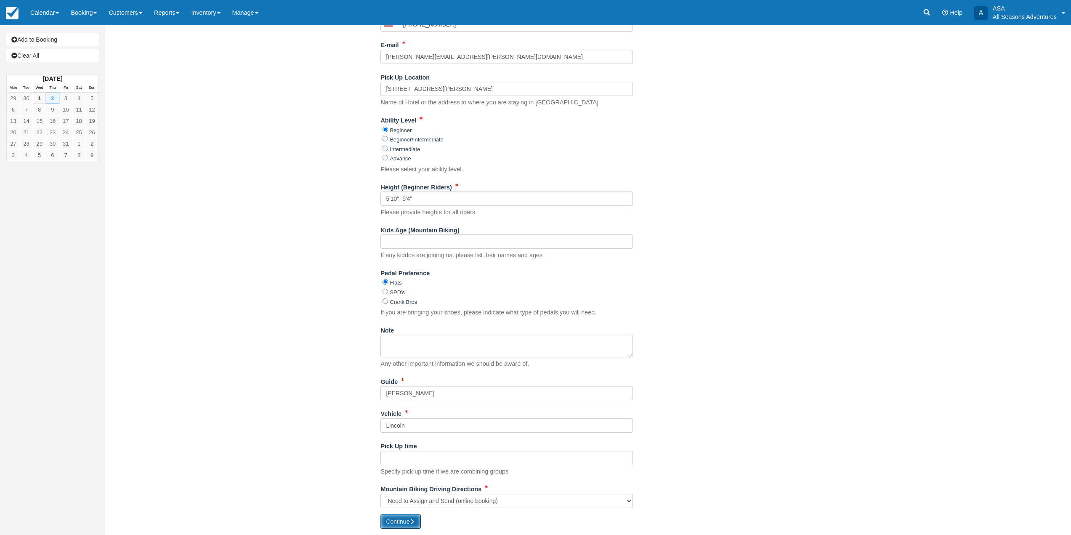
click at [407, 521] on button "Continue" at bounding box center [400, 521] width 40 height 14
type input "+17047372057"
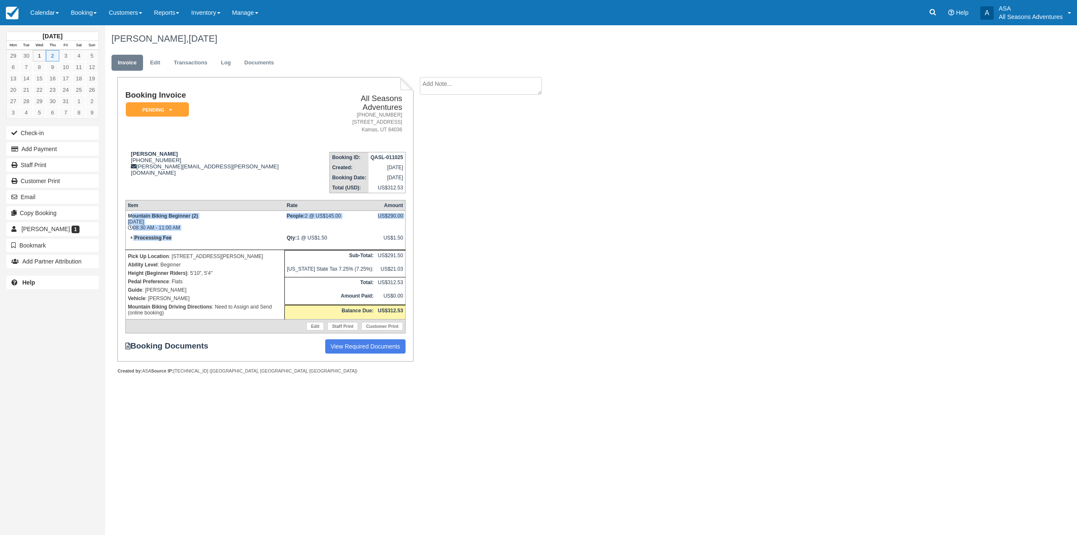
drag, startPoint x: 173, startPoint y: 229, endPoint x: 131, endPoint y: 209, distance: 45.9
click at [132, 210] on tbody "Mountain Biking Beginner (2) [DATE] 08:30 AM - 11:00 AM People: 2 @ US$145.00 U…" at bounding box center [265, 271] width 280 height 122
click at [155, 218] on td "Mountain Biking Beginner (2) [DATE] 08:30 AM - 11:00 AM" at bounding box center [204, 221] width 159 height 22
drag, startPoint x: 214, startPoint y: 267, endPoint x: 186, endPoint y: 264, distance: 28.8
click at [186, 269] on p "Height (Beginner Riders) : 5'10", 5'4"" at bounding box center [205, 273] width 154 height 8
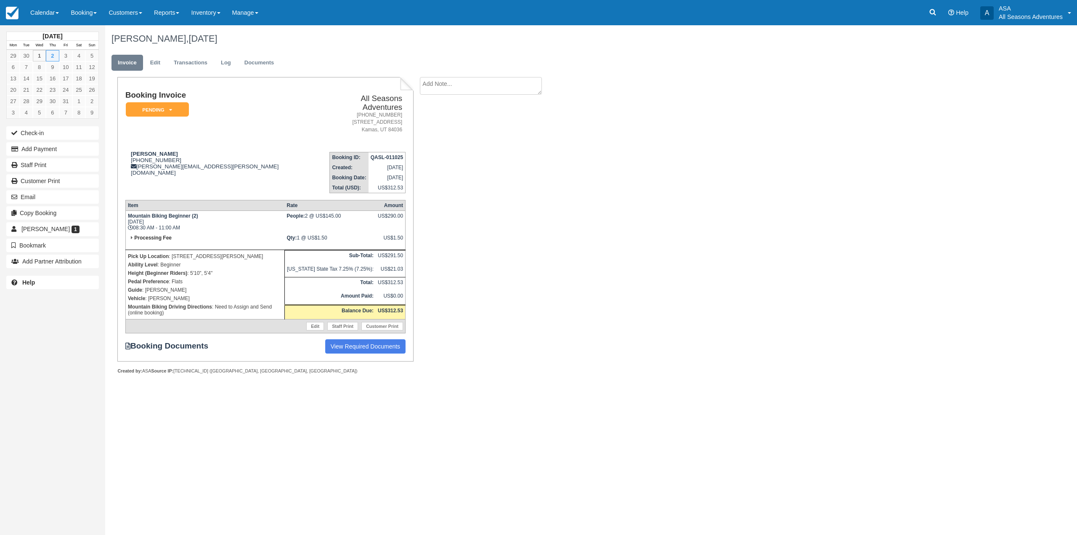
click at [200, 286] on p "Guide : [PERSON_NAME]" at bounding box center [205, 290] width 154 height 8
click at [57, 152] on button "Add Payment" at bounding box center [52, 148] width 93 height 13
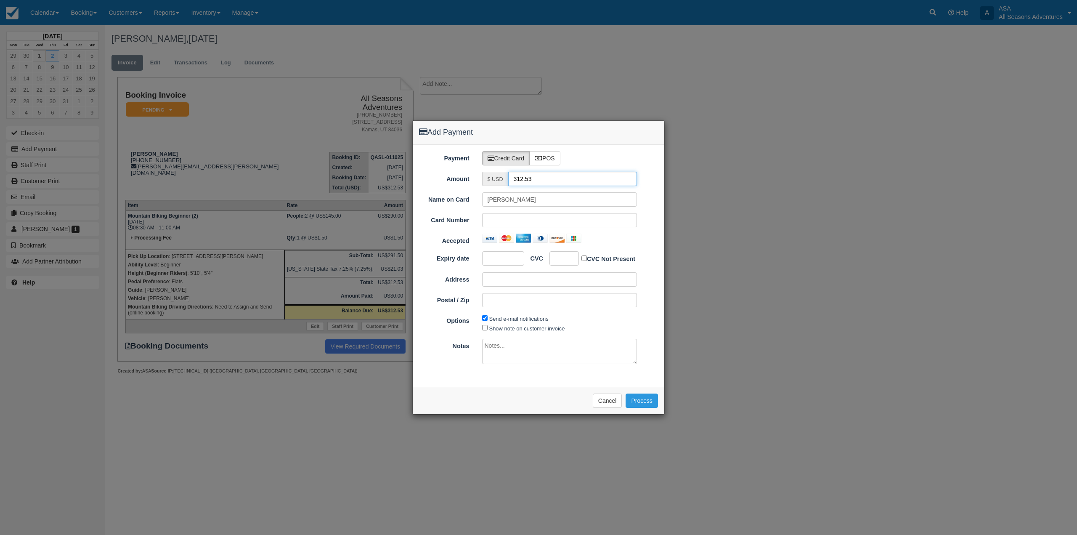
click at [529, 178] on input "312.53" at bounding box center [572, 179] width 129 height 14
type input "1.50"
click at [585, 241] on div at bounding box center [559, 238] width 155 height 9
click at [638, 402] on button "Process" at bounding box center [642, 401] width 32 height 14
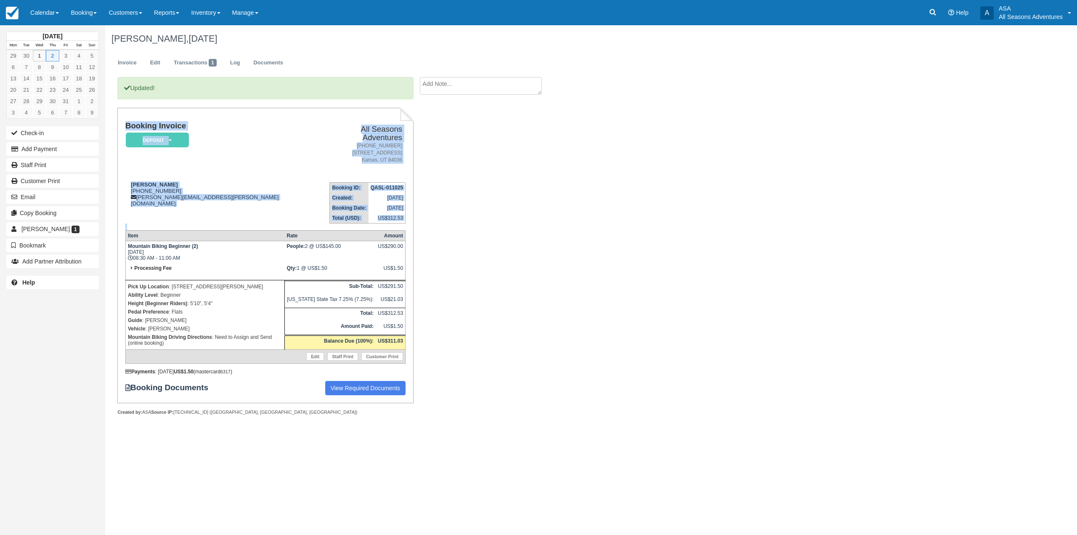
drag, startPoint x: 122, startPoint y: 120, endPoint x: 408, endPoint y: 236, distance: 309.0
click at [408, 236] on div "Booking Invoice Deposit   Pending Reserved Paid Waiting Cancelled All Seasons A…" at bounding box center [265, 255] width 296 height 295
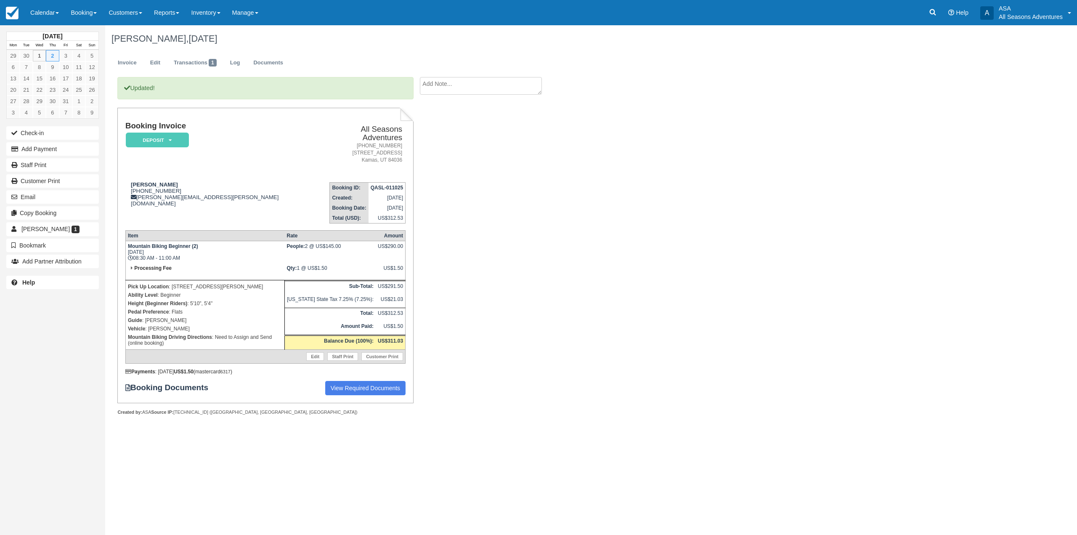
click at [415, 244] on div "Updated! Booking Invoice Deposit   Pending Reserved Paid Waiting Cancelled All …" at bounding box center [336, 255] width 463 height 356
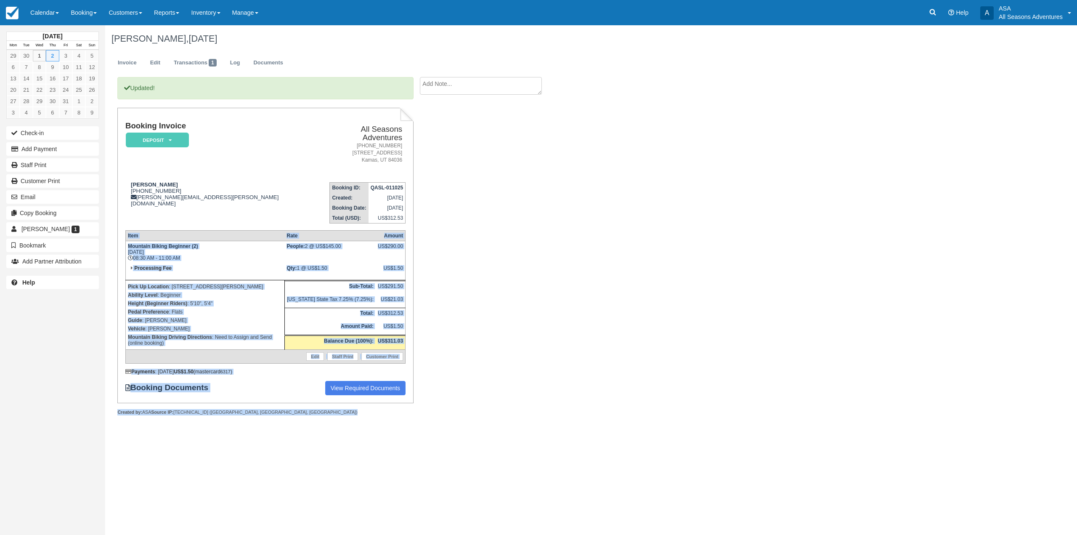
drag, startPoint x: 244, startPoint y: 407, endPoint x: 123, endPoint y: 319, distance: 149.2
click at [123, 319] on div "Updated! Booking Invoice Deposit   Pending Reserved Paid Waiting Cancelled All …" at bounding box center [265, 255] width 296 height 356
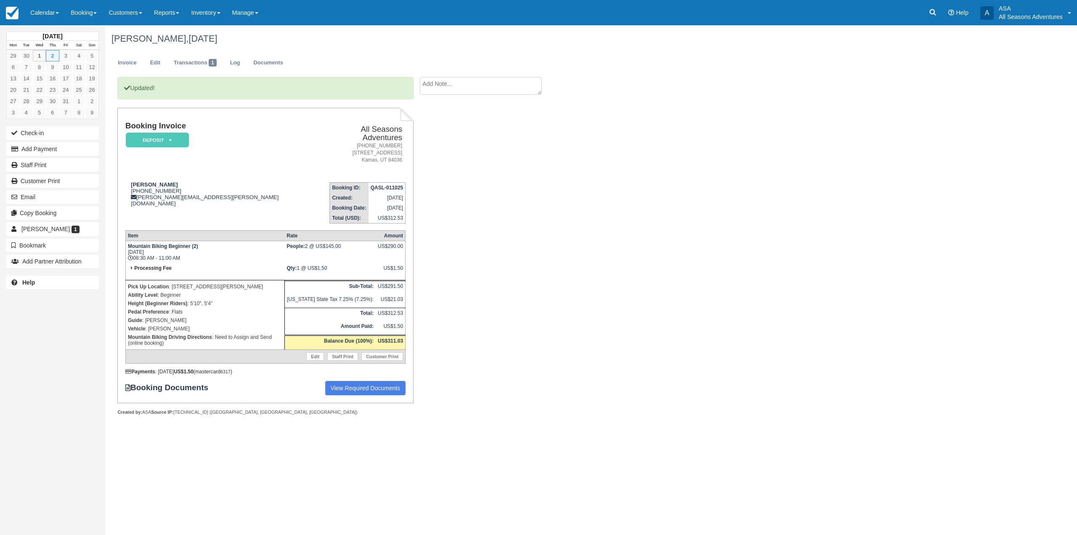
click at [105, 325] on div "Updated! Booking Invoice Deposit   Pending Reserved Paid Waiting Cancelled All …" at bounding box center [259, 255] width 309 height 356
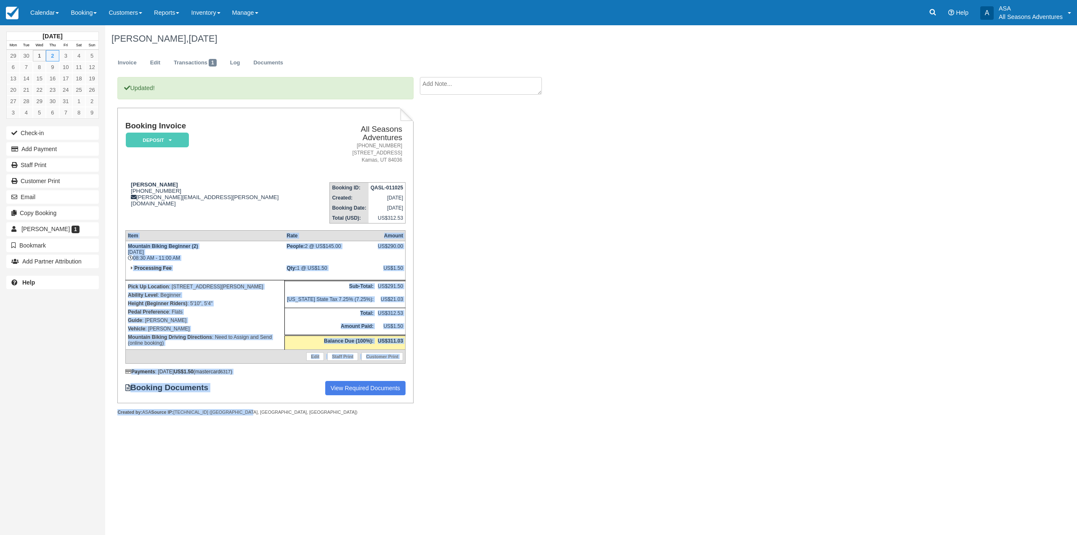
drag, startPoint x: 244, startPoint y: 404, endPoint x: 123, endPoint y: 246, distance: 199.7
click at [123, 246] on div "Booking Invoice Deposit   Pending Reserved Paid Waiting Cancelled All Seasons A…" at bounding box center [265, 262] width 296 height 308
click at [158, 280] on td "Pick Up Location : [STREET_ADDRESS][PERSON_NAME] Ability Level : Beginner Heigh…" at bounding box center [204, 314] width 159 height 69
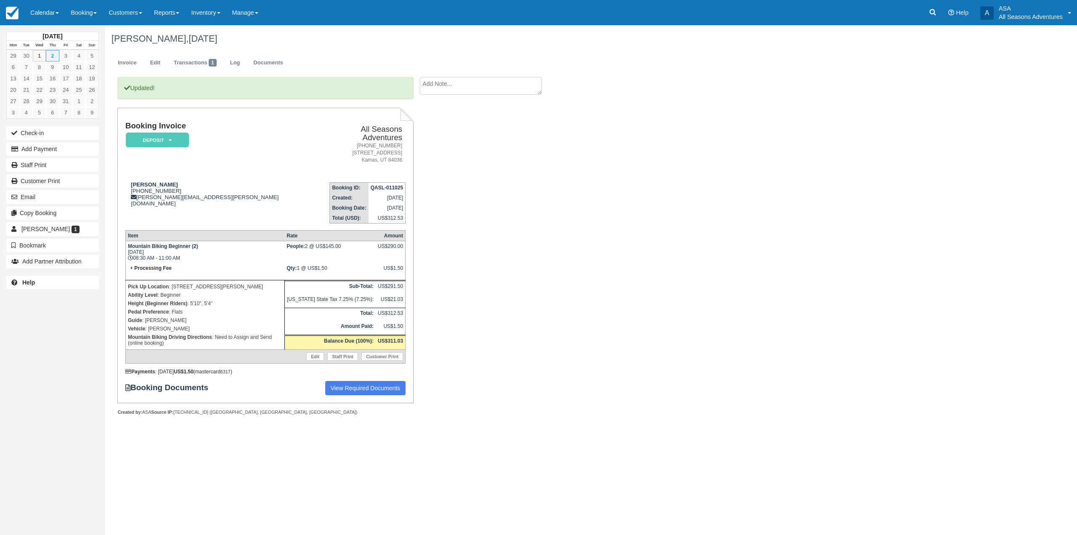
click at [114, 41] on h1 "[PERSON_NAME], [DATE]" at bounding box center [509, 39] width 795 height 10
drag, startPoint x: 112, startPoint y: 37, endPoint x: 197, endPoint y: 34, distance: 85.9
click at [197, 34] on h1 "[PERSON_NAME], [DATE]" at bounding box center [509, 39] width 795 height 10
click at [212, 36] on span "[DATE]" at bounding box center [203, 38] width 29 height 11
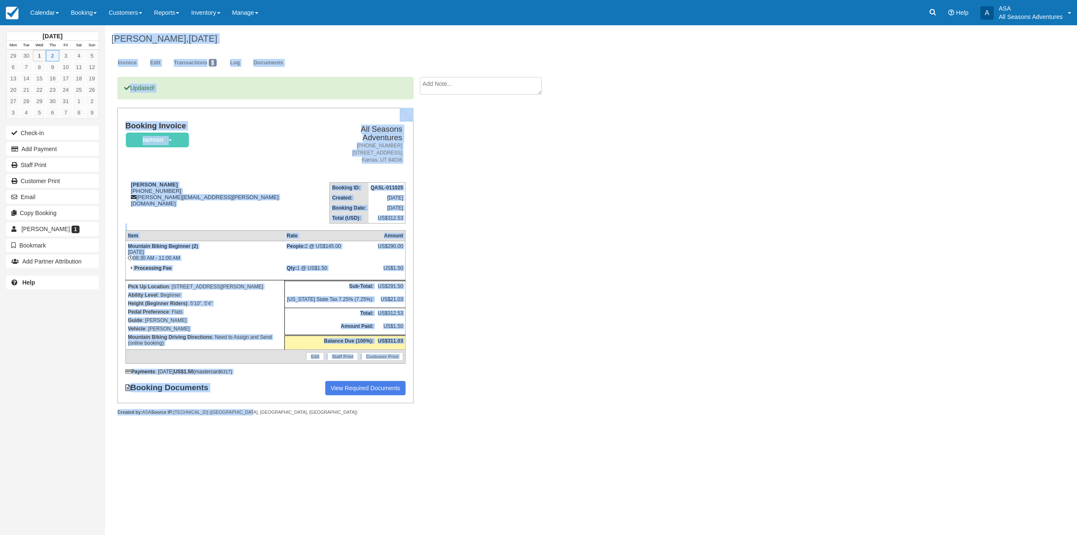
drag, startPoint x: 237, startPoint y: 406, endPoint x: 117, endPoint y: 41, distance: 384.4
click at [117, 41] on div "[PERSON_NAME], [DATE] Invoice Edit Transactions 1 Log Documents Updated! Bookin…" at bounding box center [509, 229] width 808 height 409
click at [115, 38] on h1 "[PERSON_NAME], [DATE]" at bounding box center [509, 39] width 795 height 10
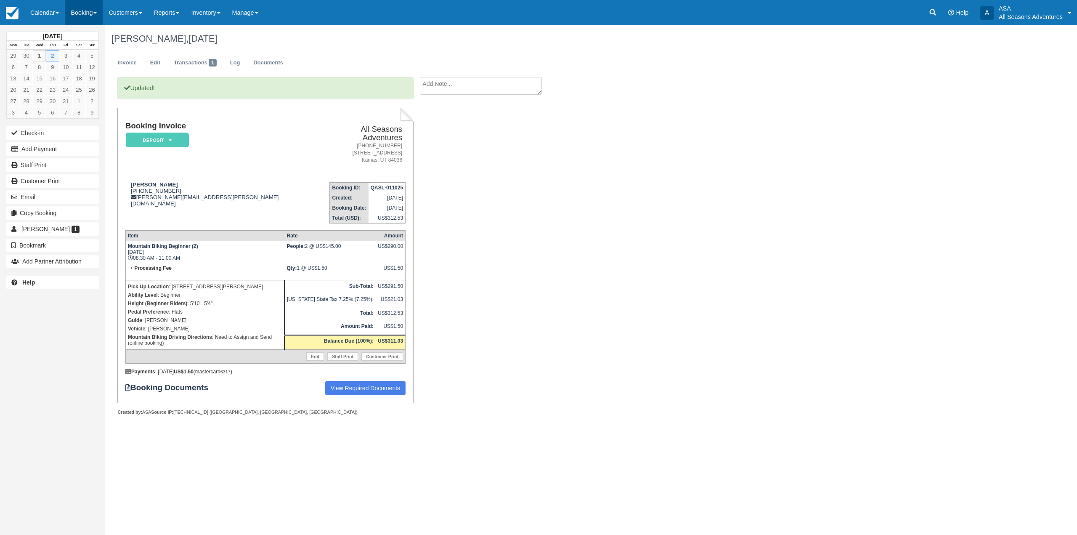
click at [87, 9] on link "Booking" at bounding box center [84, 12] width 38 height 25
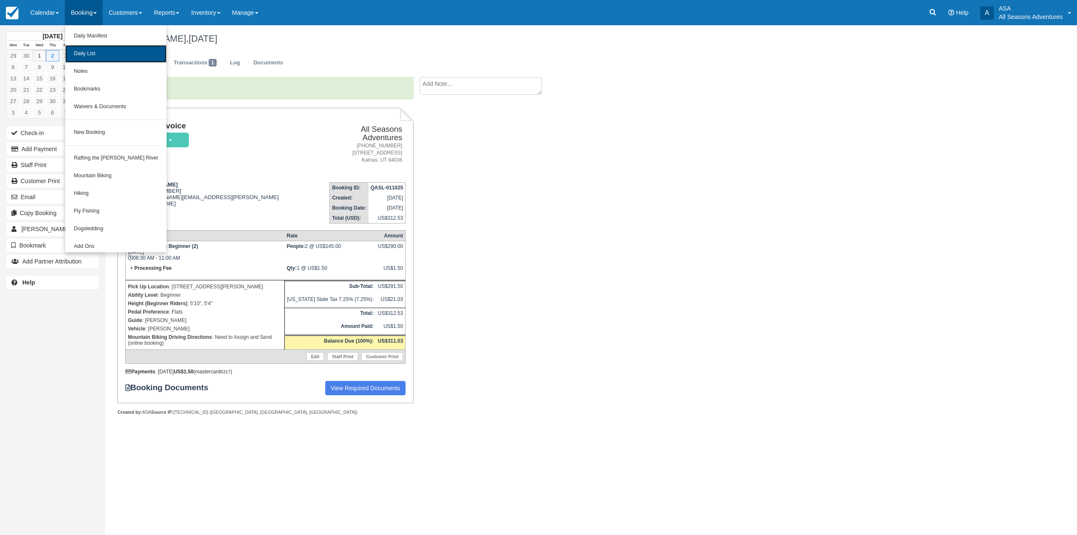
click at [98, 54] on link "Daily List" at bounding box center [115, 54] width 101 height 18
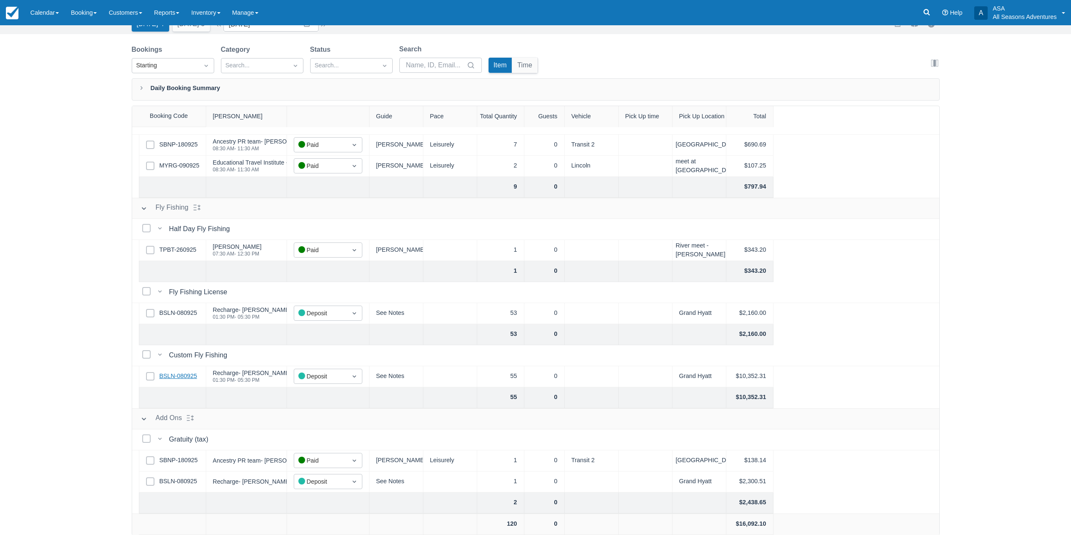
scroll to position [43, 0]
click at [189, 375] on link "BSLN-080925" at bounding box center [179, 375] width 38 height 9
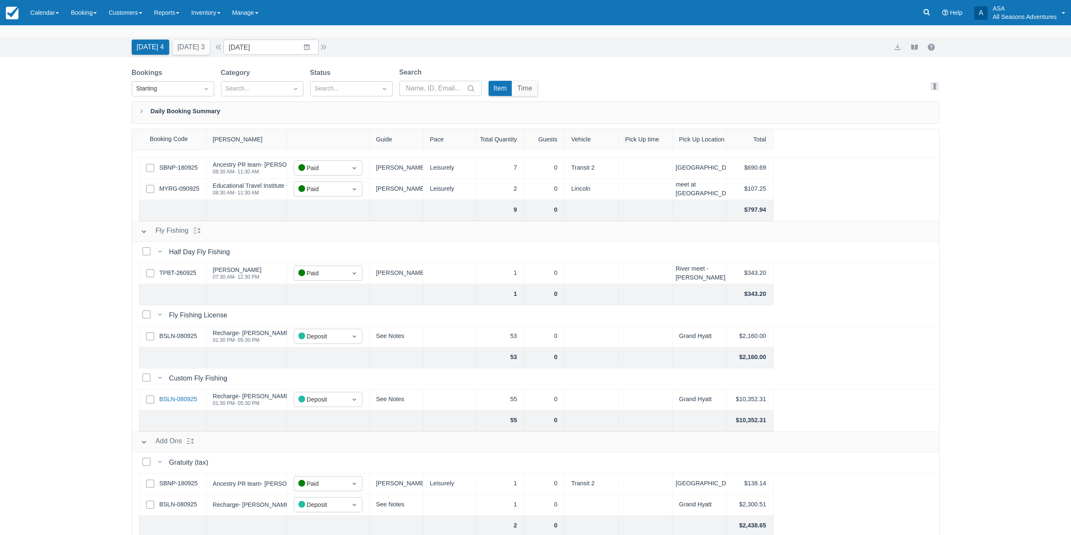
scroll to position [0, 0]
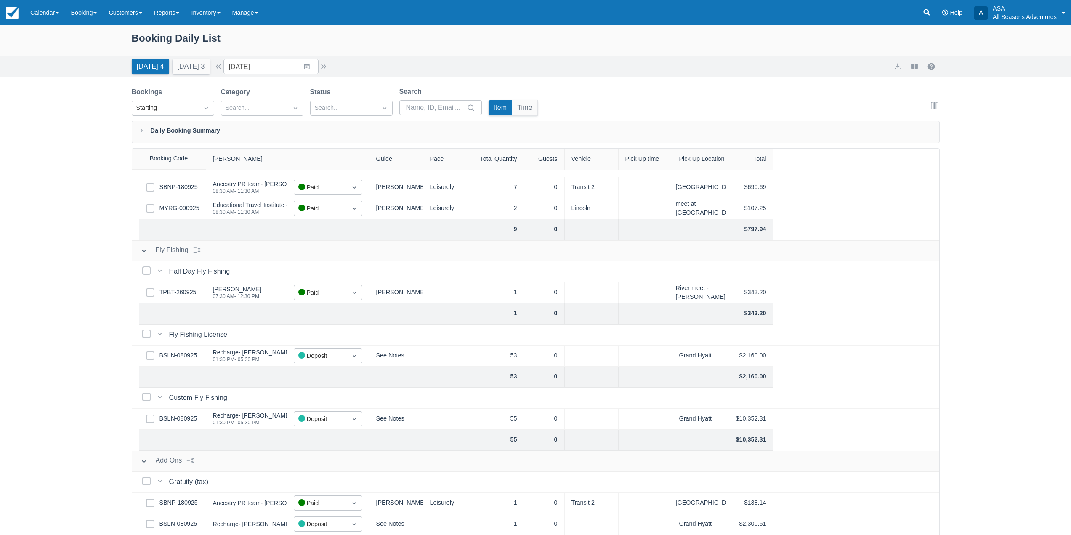
click at [192, 57] on div "Today 4 Tomorrow 3" at bounding box center [170, 65] width 85 height 19
click at [192, 60] on button "Tomorrow 3" at bounding box center [191, 66] width 37 height 15
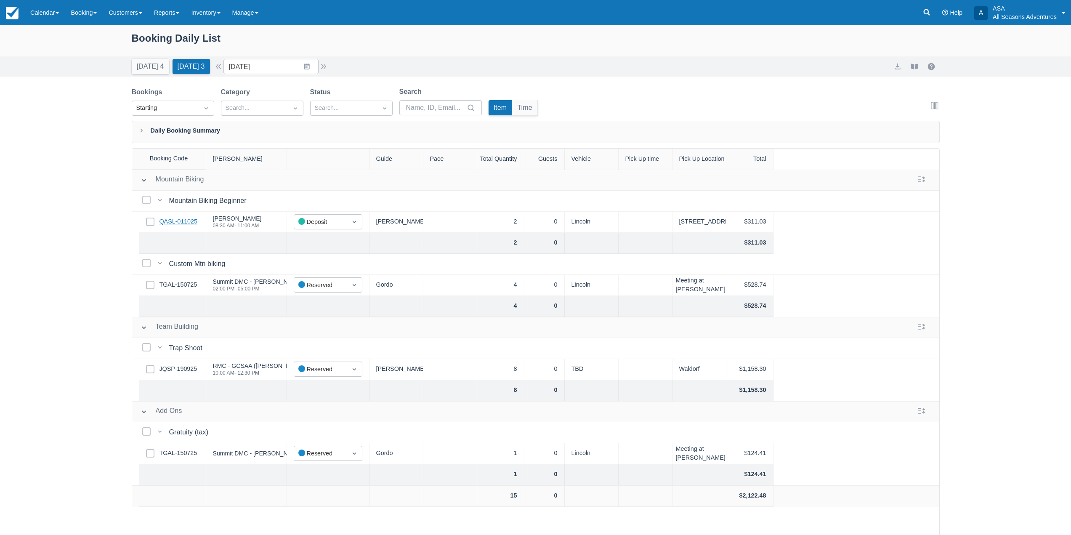
click at [173, 223] on link "QASL-011025" at bounding box center [179, 221] width 38 height 9
click at [149, 68] on button "Today 4" at bounding box center [150, 66] width 37 height 15
type input "10/01/25"
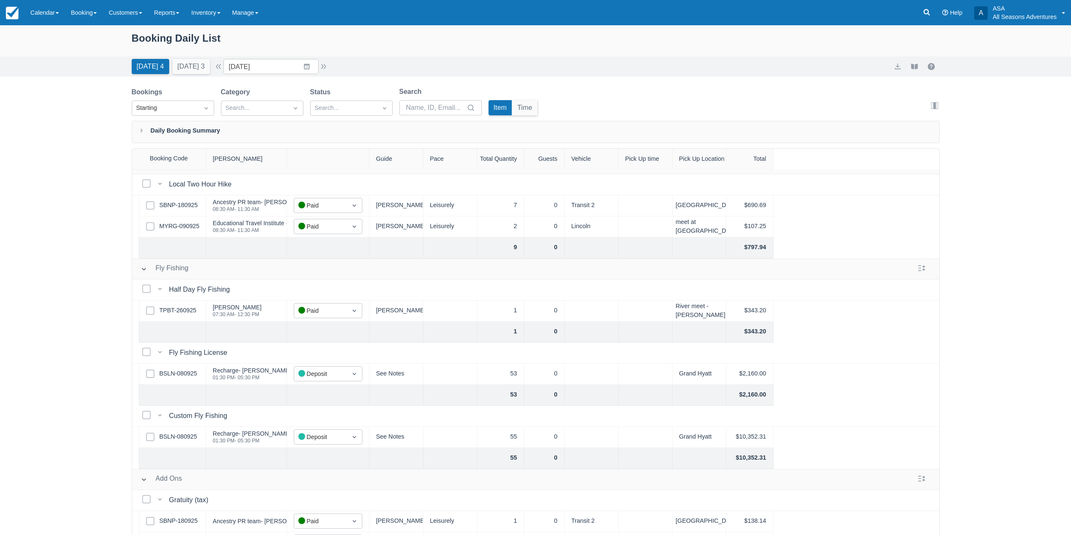
scroll to position [41, 0]
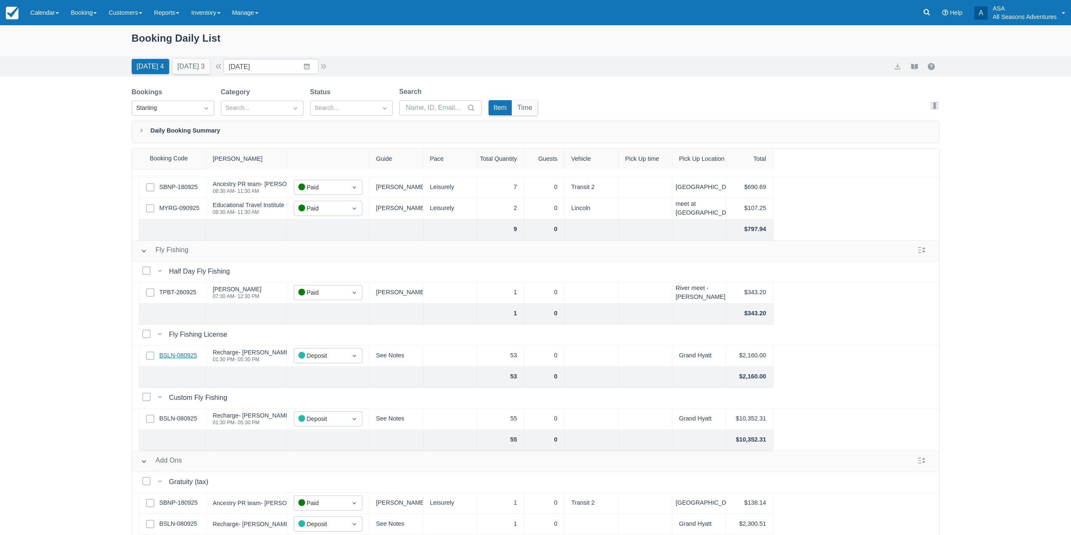
click at [186, 351] on link "BSLN-080925" at bounding box center [179, 355] width 38 height 9
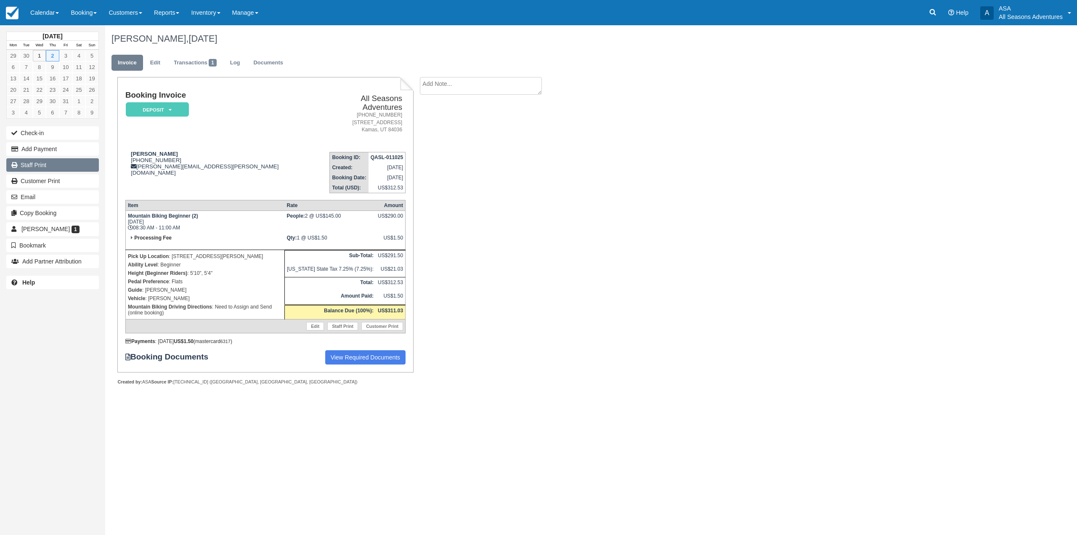
click at [57, 165] on link "Staff Print" at bounding box center [52, 164] width 93 height 13
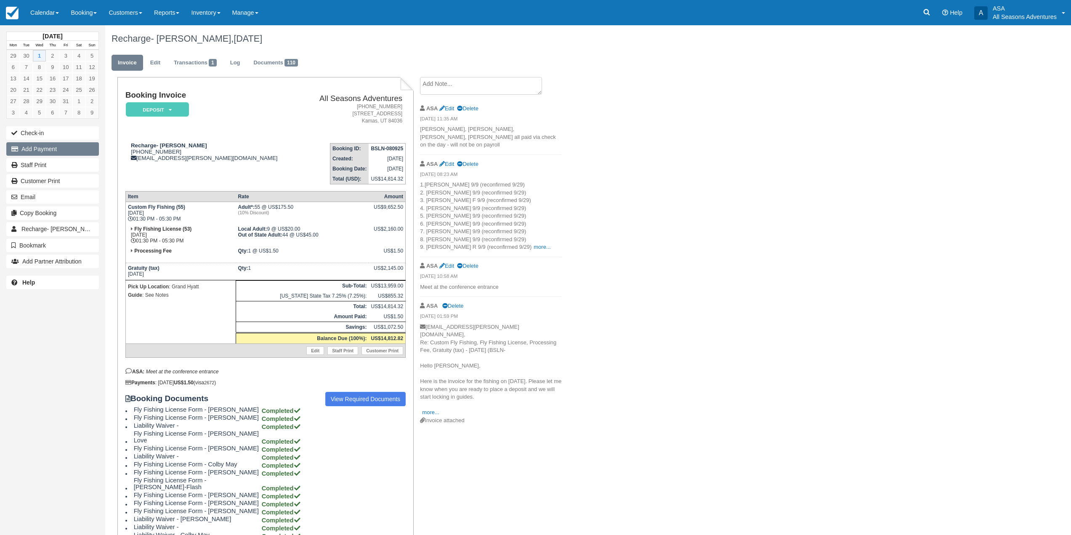
click at [56, 151] on button "Add Payment" at bounding box center [52, 148] width 93 height 13
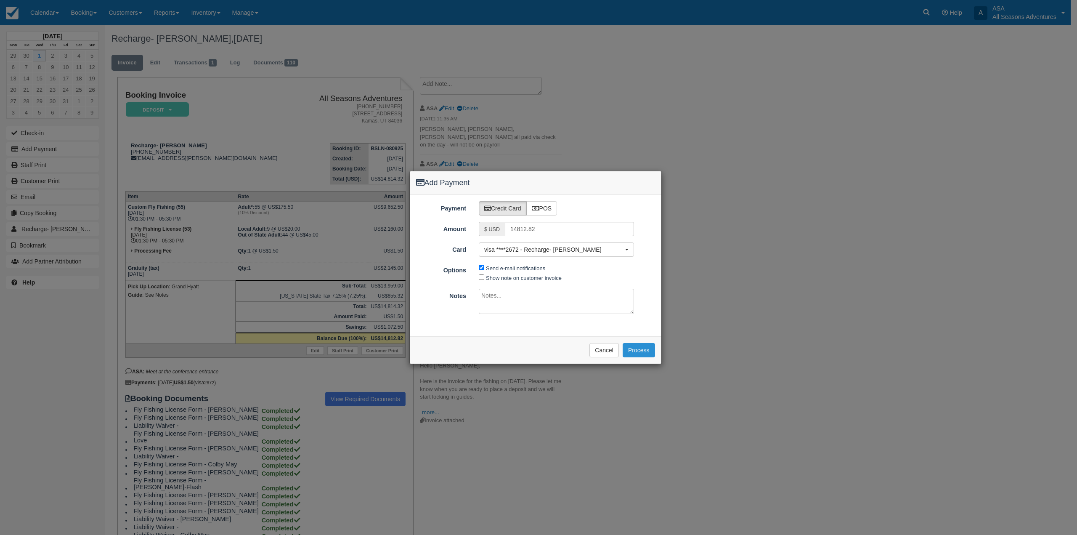
click at [647, 349] on button "Process" at bounding box center [639, 350] width 32 height 14
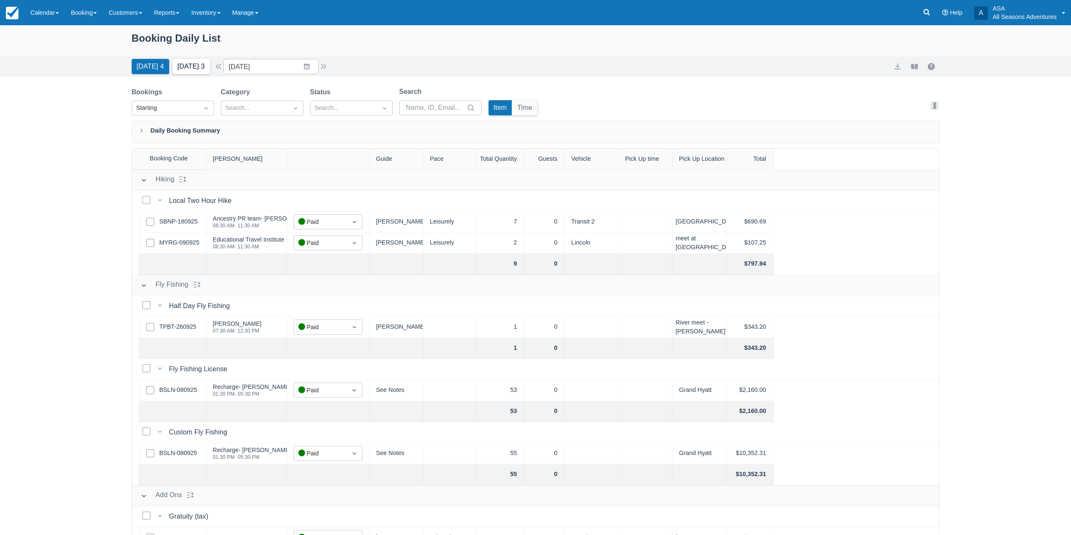
click at [181, 67] on button "[DATE] 3" at bounding box center [191, 66] width 37 height 15
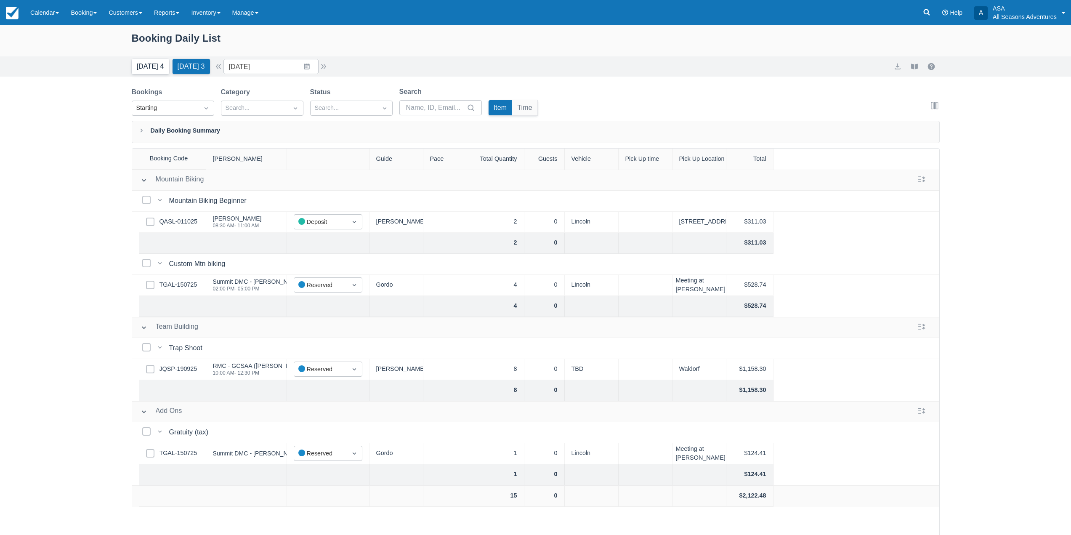
click at [149, 64] on button "[DATE] 4" at bounding box center [150, 66] width 37 height 15
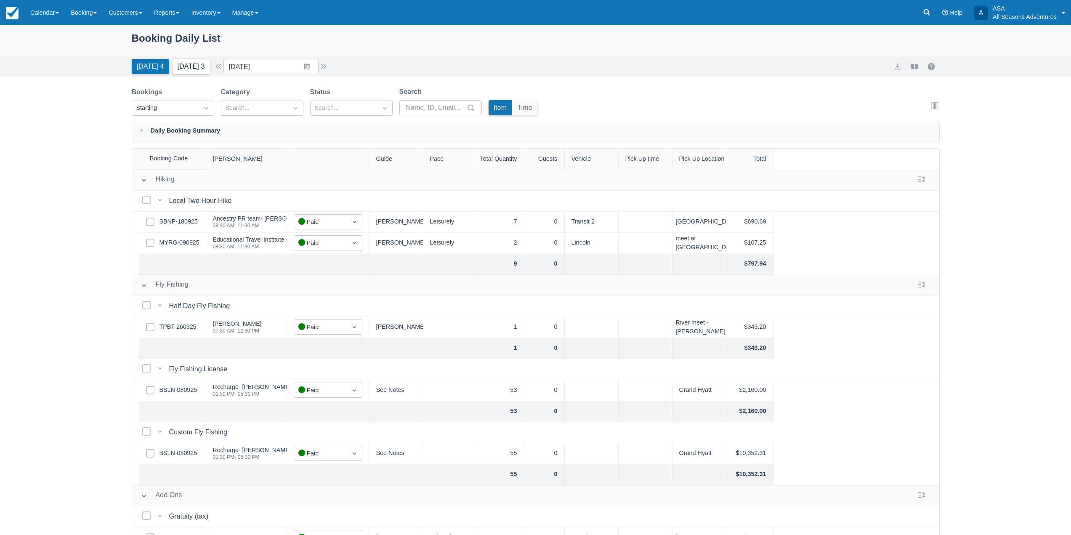
click at [193, 66] on button "[DATE] 3" at bounding box center [191, 66] width 37 height 15
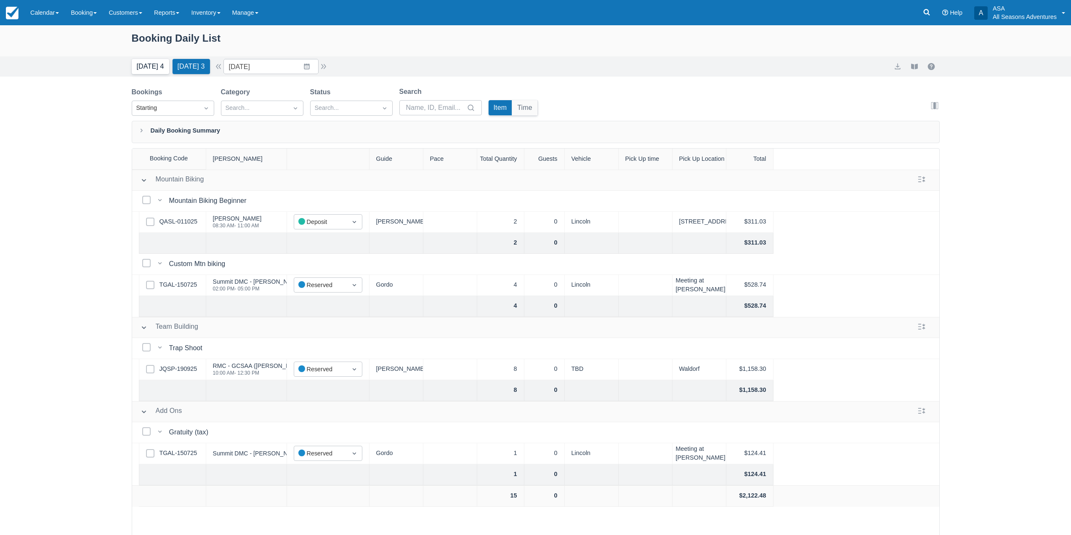
click at [145, 68] on button "[DATE] 4" at bounding box center [150, 66] width 37 height 15
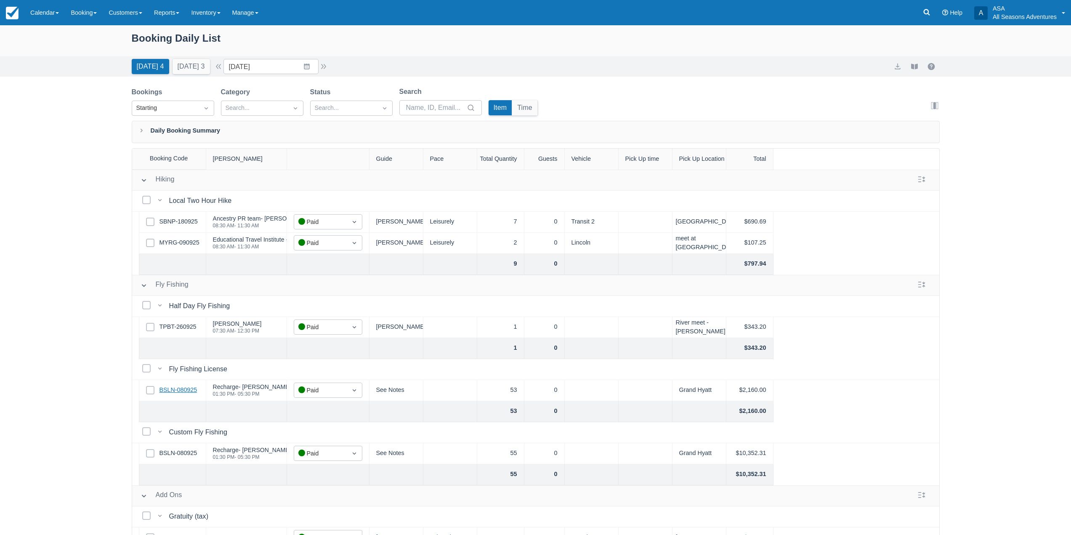
click at [178, 391] on link "BSLN-080925" at bounding box center [179, 390] width 38 height 9
click at [176, 455] on link "BSLN-080925" at bounding box center [179, 453] width 38 height 9
click at [206, 61] on button "Tomorrow 3" at bounding box center [191, 66] width 37 height 15
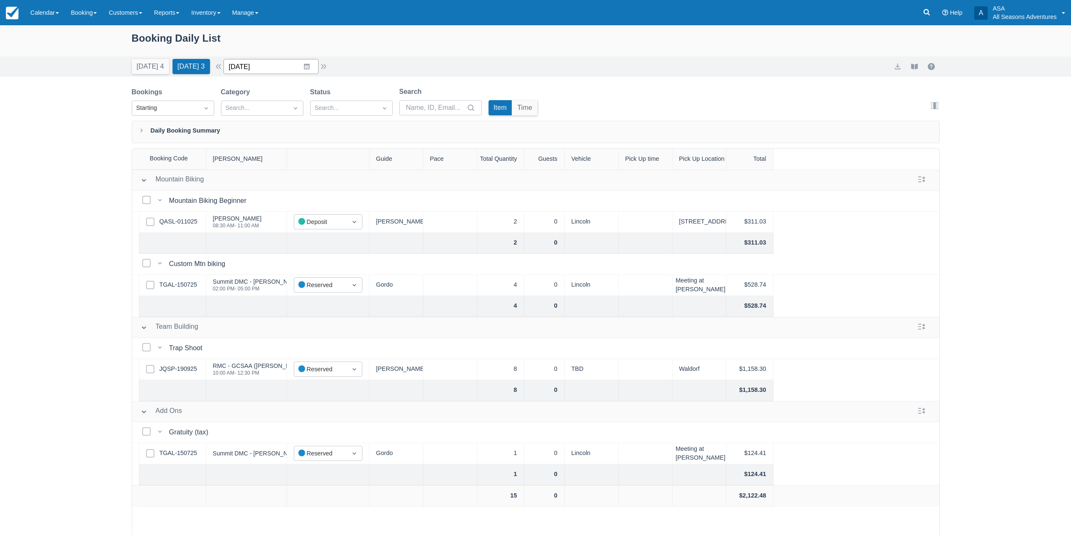
click at [314, 61] on input "10/02/25" at bounding box center [270, 66] width 95 height 15
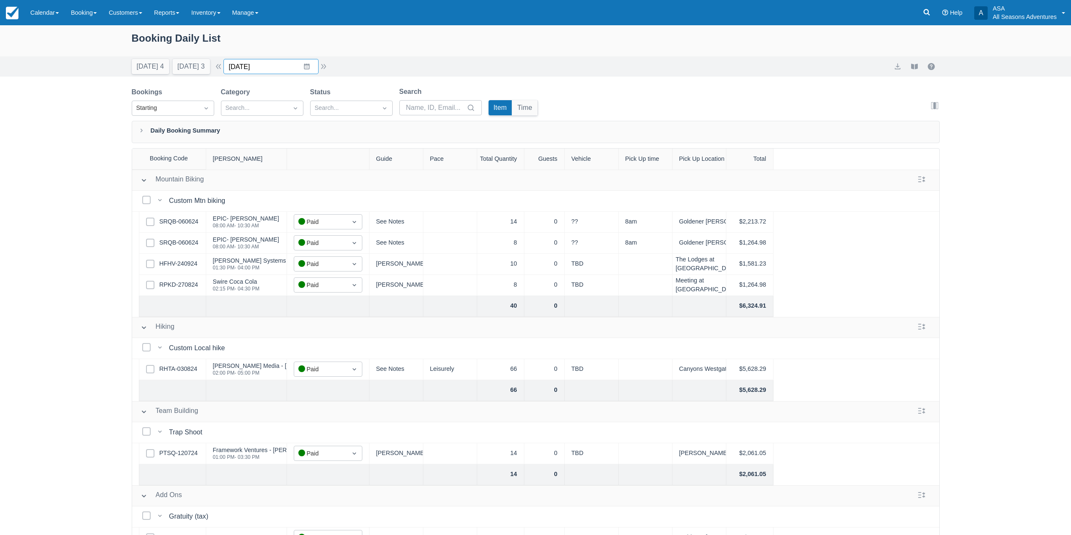
click at [303, 65] on input "10/02/24" at bounding box center [270, 66] width 95 height 15
click at [314, 69] on input "10/02/24" at bounding box center [270, 66] width 95 height 15
click at [335, 62] on div "Today 4 Tomorrow 3 Date 10/02/24 Navigate forward to interact with the calendar…" at bounding box center [536, 66] width 808 height 15
click at [305, 67] on input "10/02/24" at bounding box center [270, 66] width 95 height 15
click at [341, 98] on div "Move forward to switch to the next month." at bounding box center [340, 101] width 16 height 14
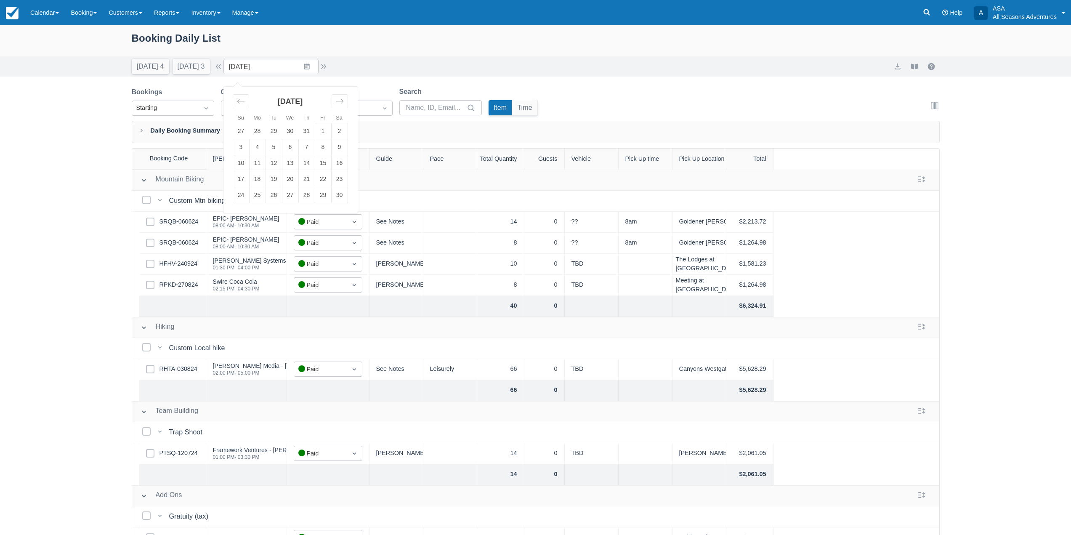
click at [298, 192] on td "27" at bounding box center [290, 195] width 16 height 16
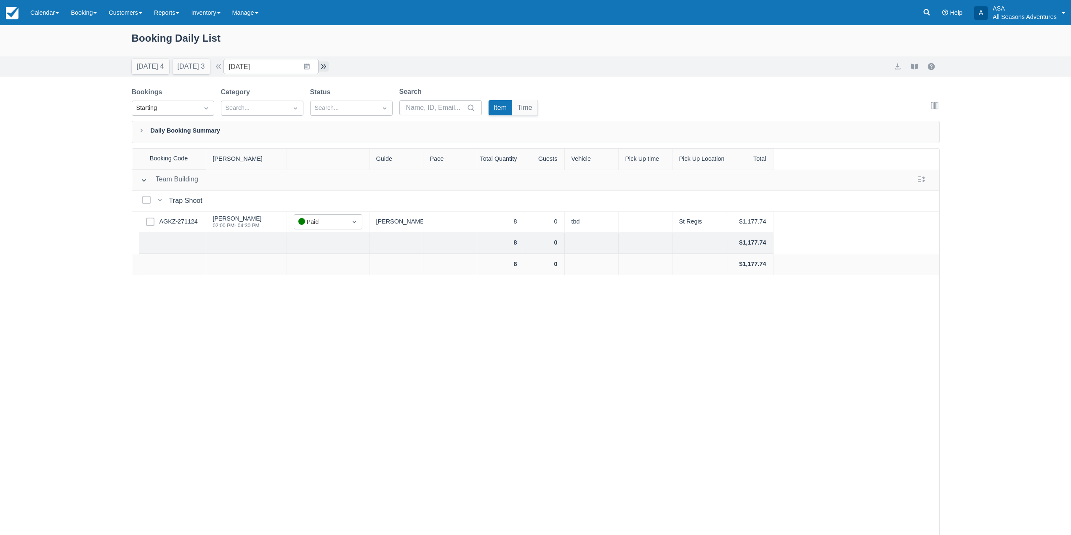
click at [329, 69] on button "button" at bounding box center [324, 66] width 10 height 10
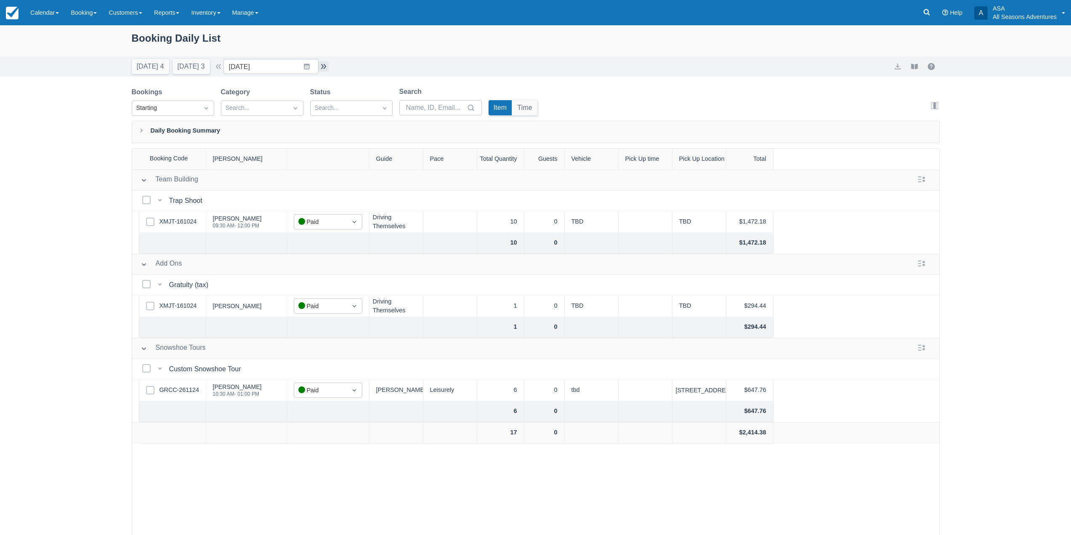
click at [329, 69] on button "button" at bounding box center [324, 66] width 10 height 10
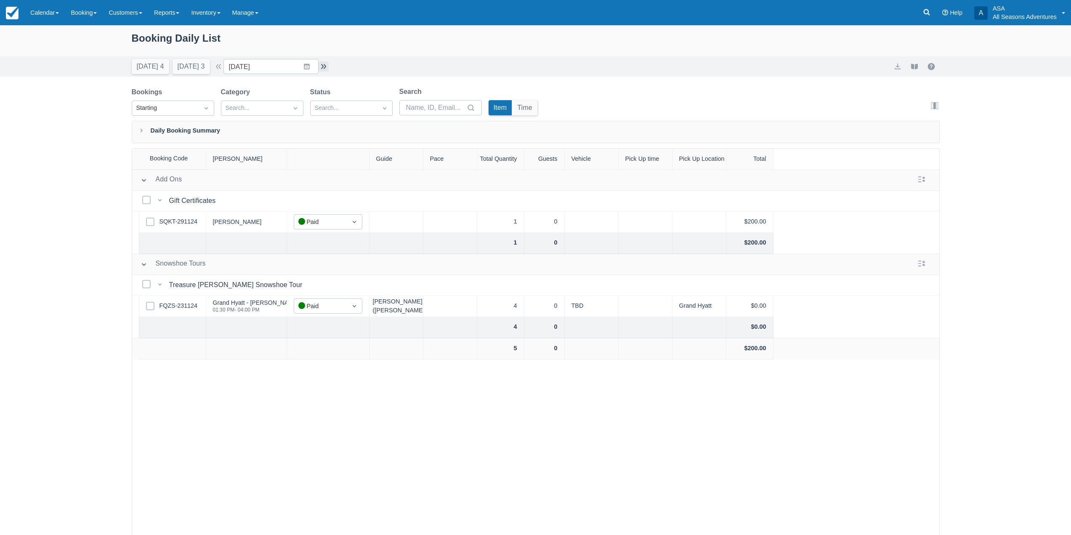
click at [329, 69] on button "button" at bounding box center [324, 66] width 10 height 10
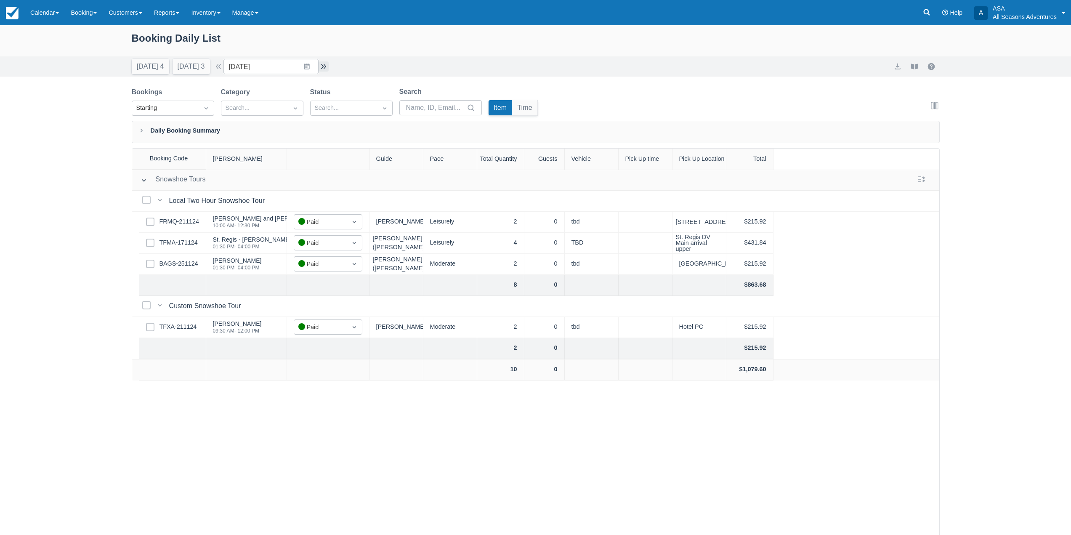
click at [329, 69] on button "button" at bounding box center [324, 66] width 10 height 10
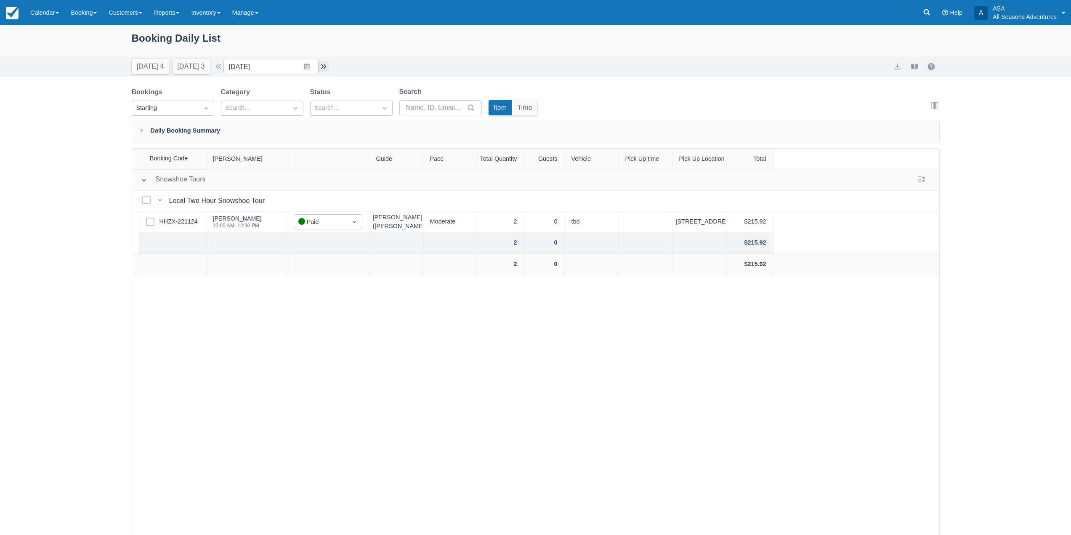
click at [329, 69] on button "button" at bounding box center [324, 66] width 10 height 10
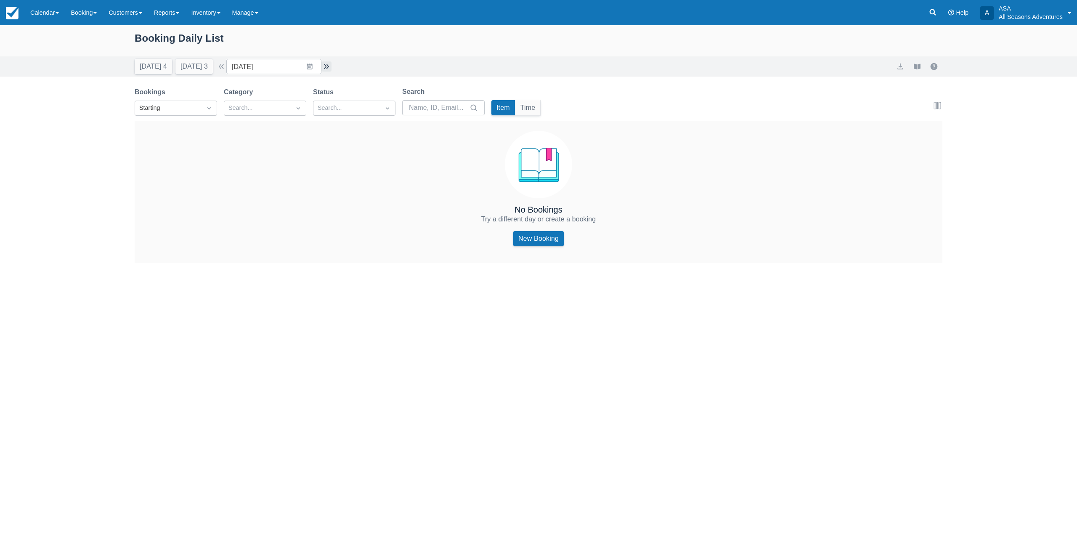
click at [330, 69] on button "button" at bounding box center [327, 66] width 10 height 10
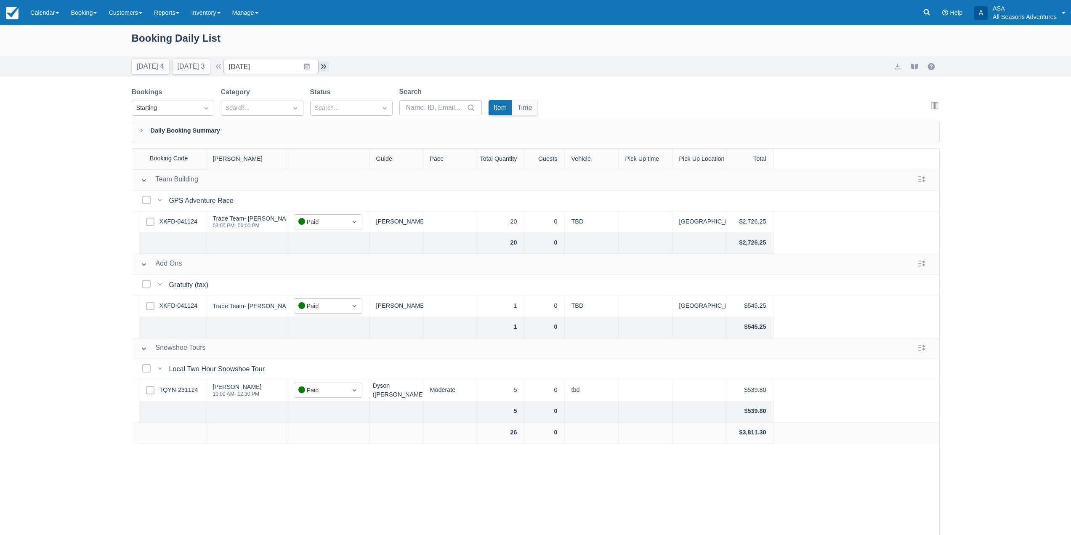
click at [329, 69] on button "button" at bounding box center [324, 66] width 10 height 10
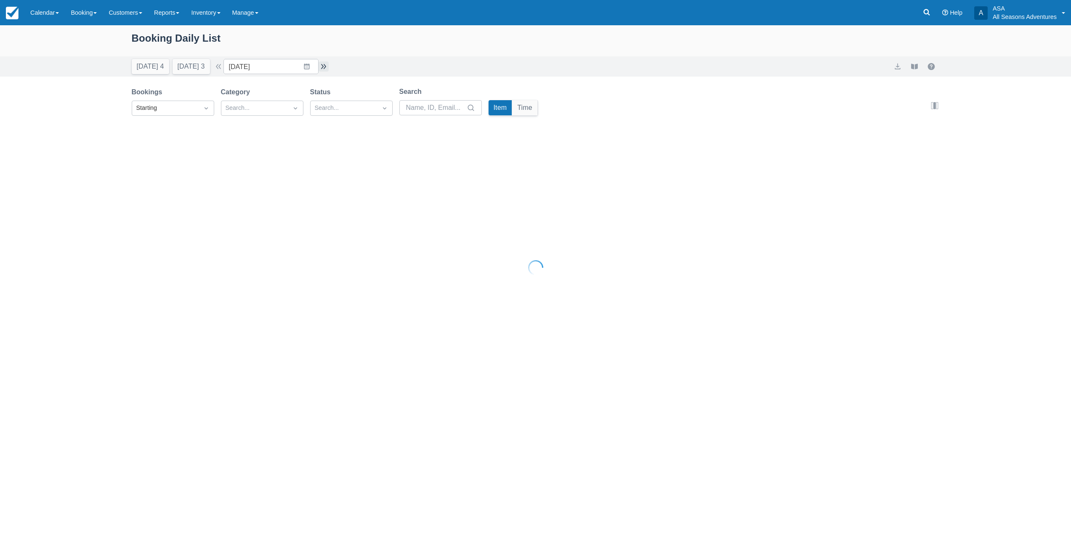
click at [329, 69] on button "button" at bounding box center [324, 66] width 10 height 10
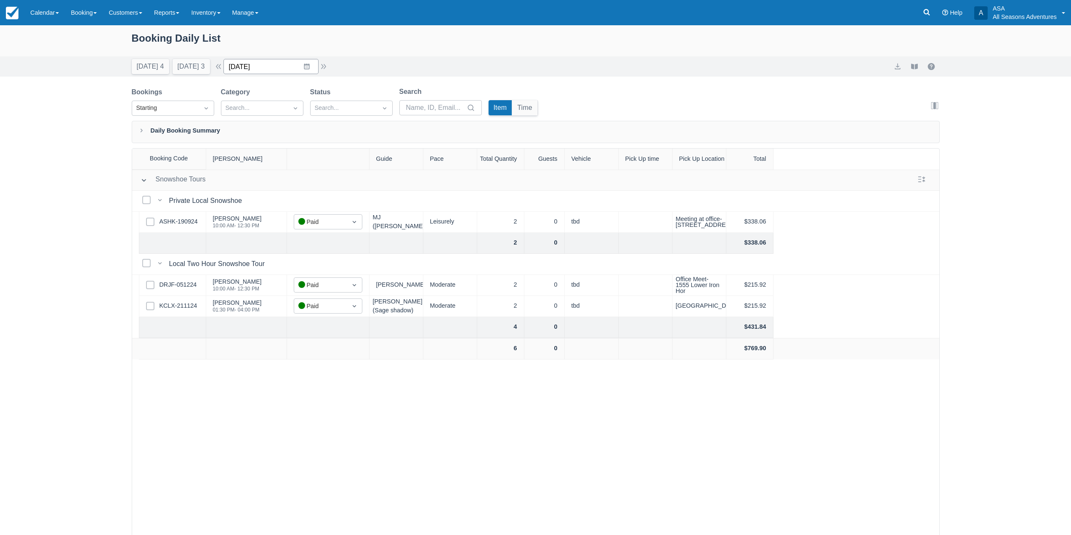
click at [311, 69] on input "12/06/24" at bounding box center [270, 66] width 95 height 15
click at [309, 160] on td "19" at bounding box center [306, 163] width 16 height 16
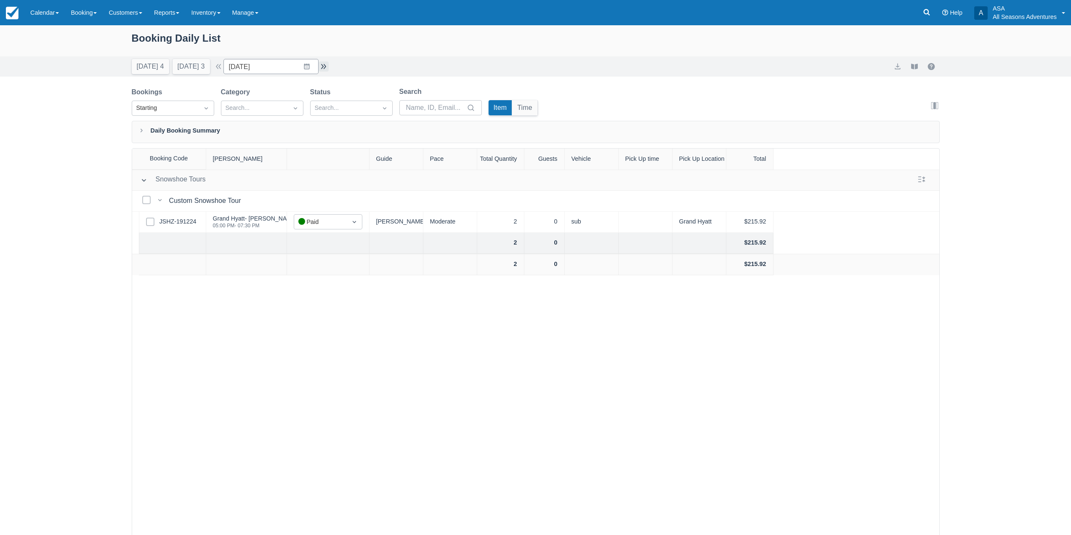
click at [325, 66] on button "button" at bounding box center [324, 66] width 10 height 10
type input "12/20/24"
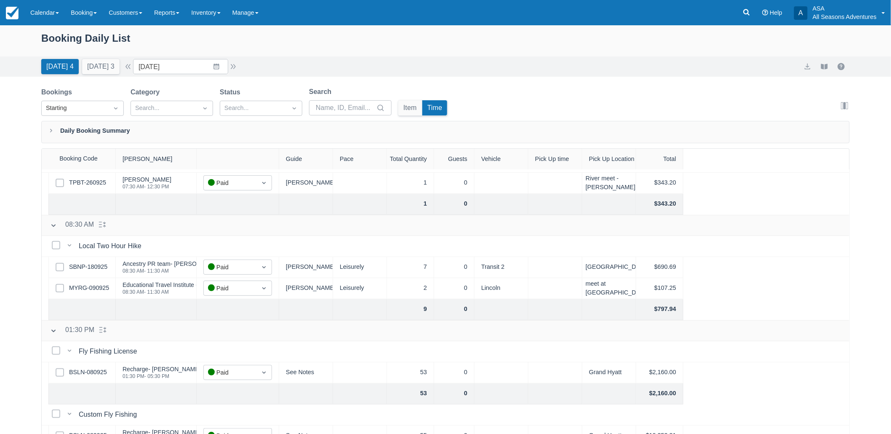
scroll to position [17, 0]
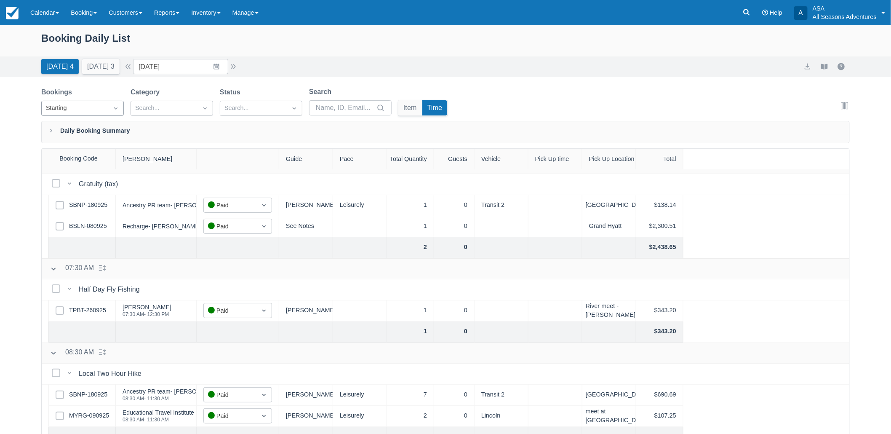
click at [111, 112] on div at bounding box center [115, 108] width 15 height 12
click at [24, 103] on div "Booking Daily List [DATE] 4 [DATE] 3 Date [DATE] Navigate forward to interact w…" at bounding box center [445, 250] width 891 height 451
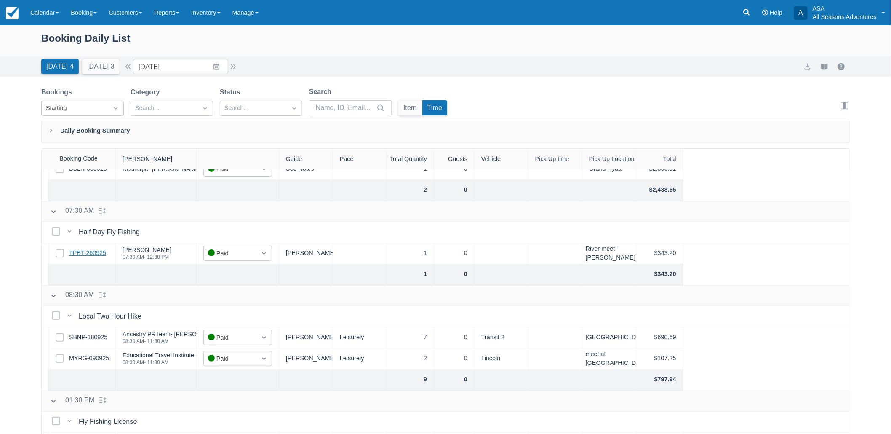
scroll to position [157, 0]
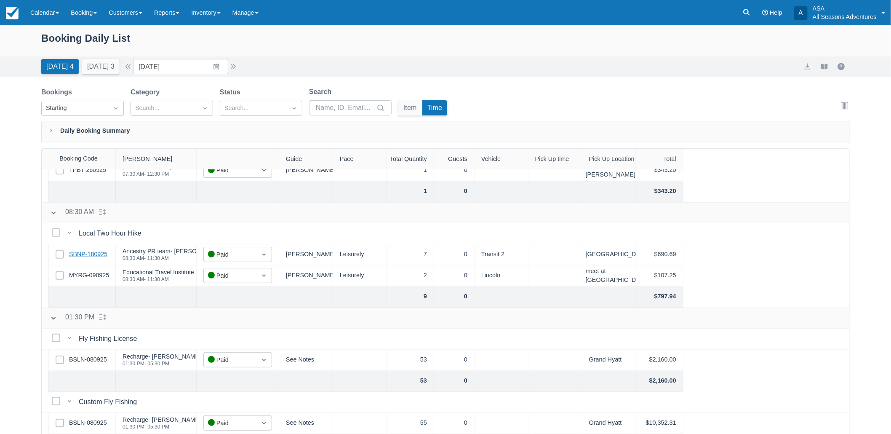
click at [83, 253] on link "SBNP-180925" at bounding box center [88, 254] width 38 height 9
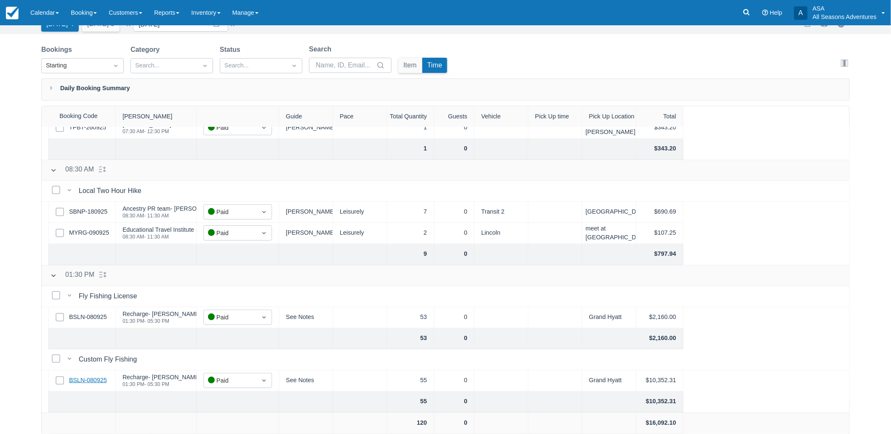
click at [93, 379] on link "BSLN-080925" at bounding box center [88, 379] width 38 height 9
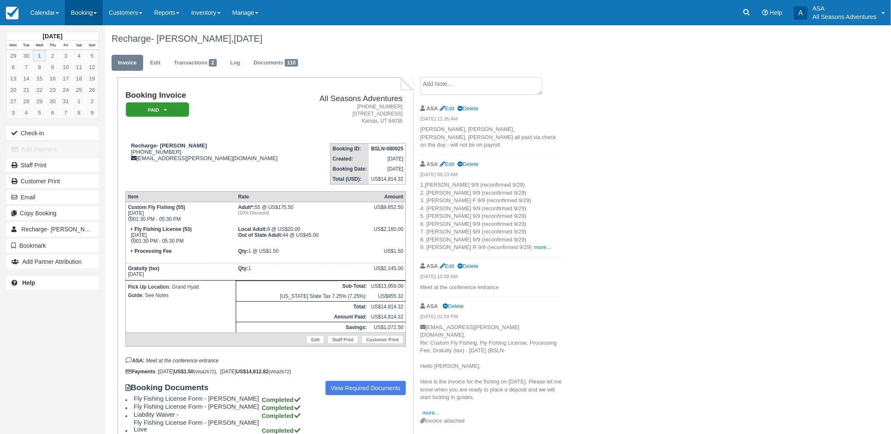
click at [77, 18] on link "Booking" at bounding box center [84, 12] width 38 height 25
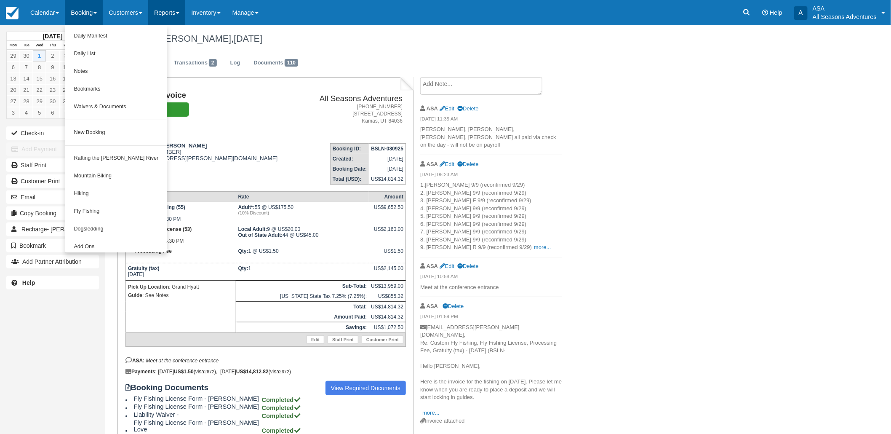
click at [161, 5] on link "Reports" at bounding box center [166, 12] width 37 height 25
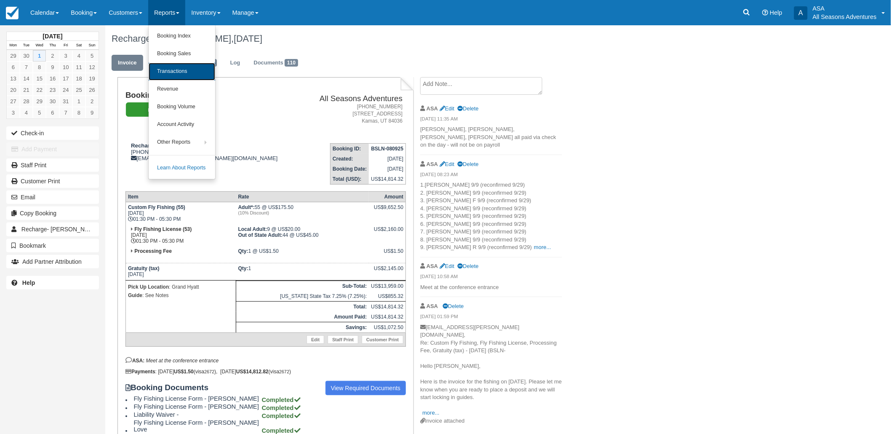
click at [178, 74] on link "Transactions" at bounding box center [182, 72] width 67 height 18
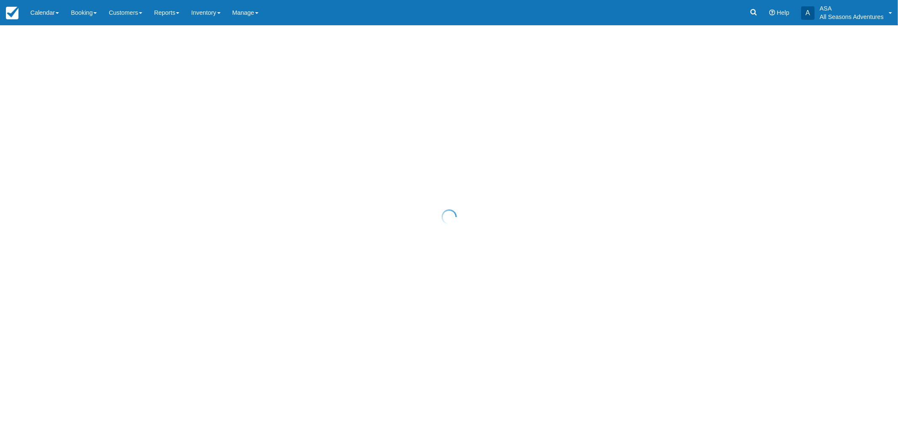
select select "10"
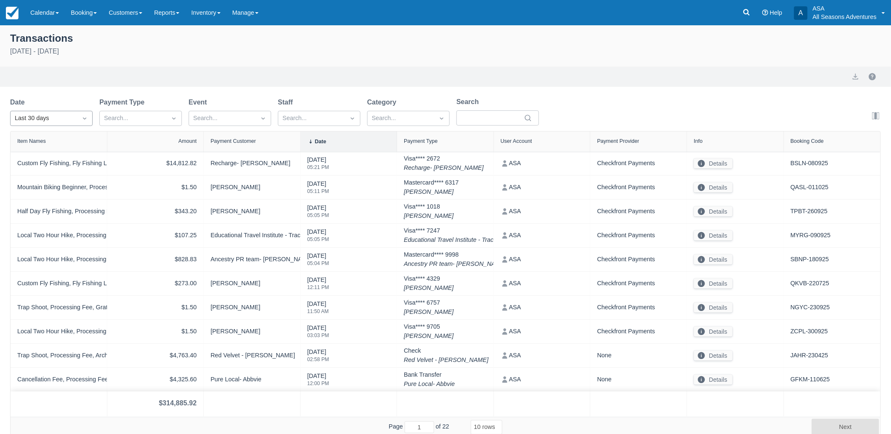
click at [74, 112] on div "Last 30 days" at bounding box center [44, 118] width 67 height 13
click at [72, 149] on div "[DATE]" at bounding box center [51, 155] width 82 height 16
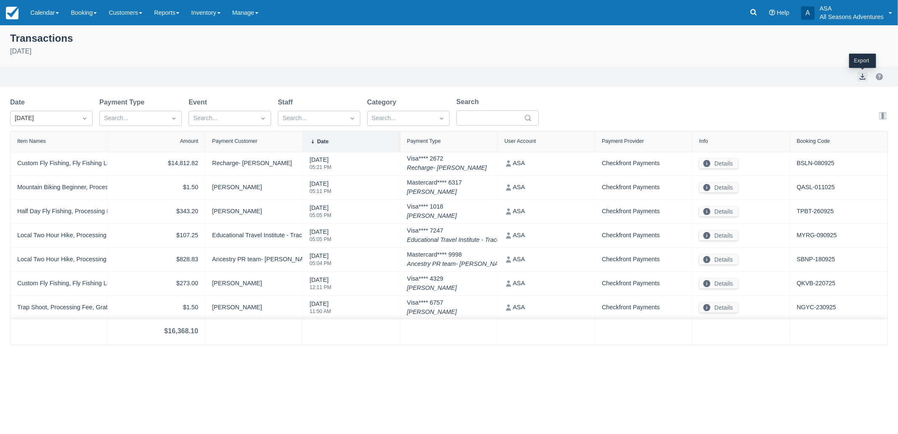
click at [865, 74] on button "export" at bounding box center [862, 77] width 10 height 10
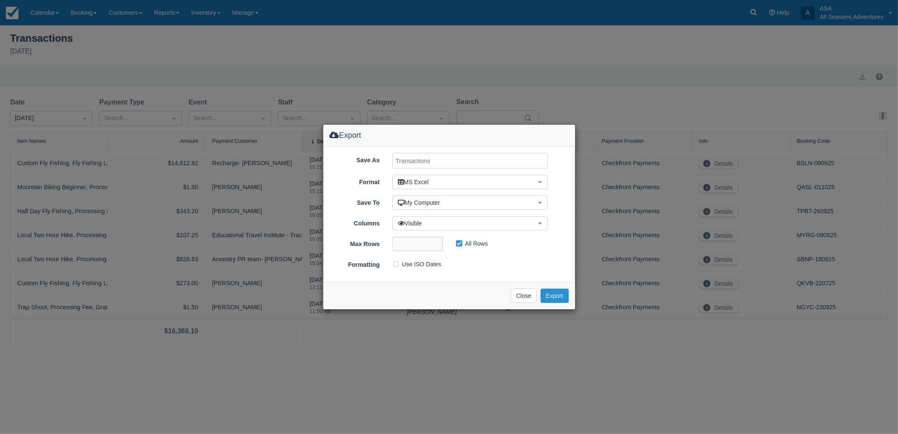
click at [561, 292] on button "Export" at bounding box center [554, 295] width 28 height 14
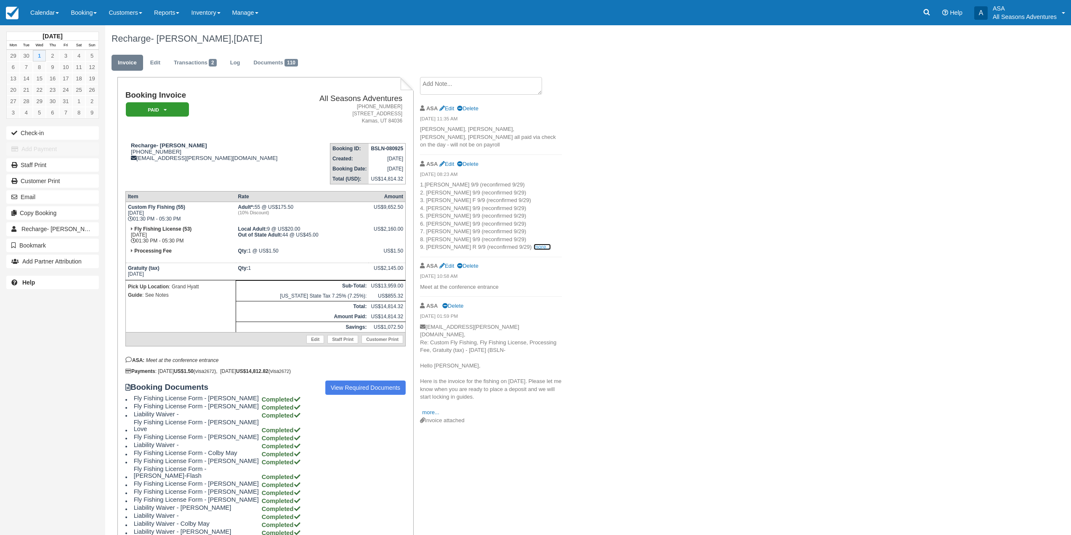
click at [534, 244] on link "more..." at bounding box center [542, 247] width 17 height 6
